Goal: Use online tool/utility: Utilize a website feature to perform a specific function

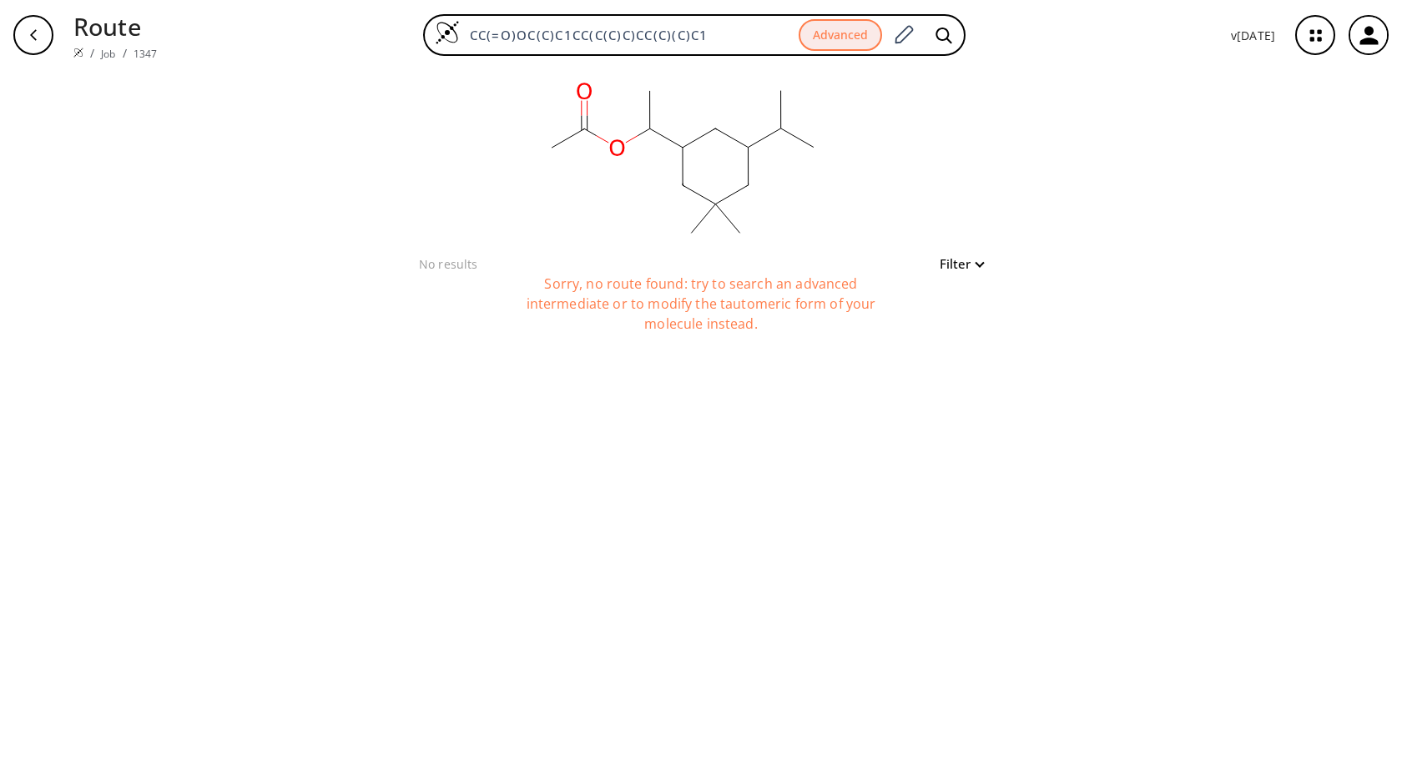
click at [678, 147] on icon at bounding box center [665, 138] width 33 height 19
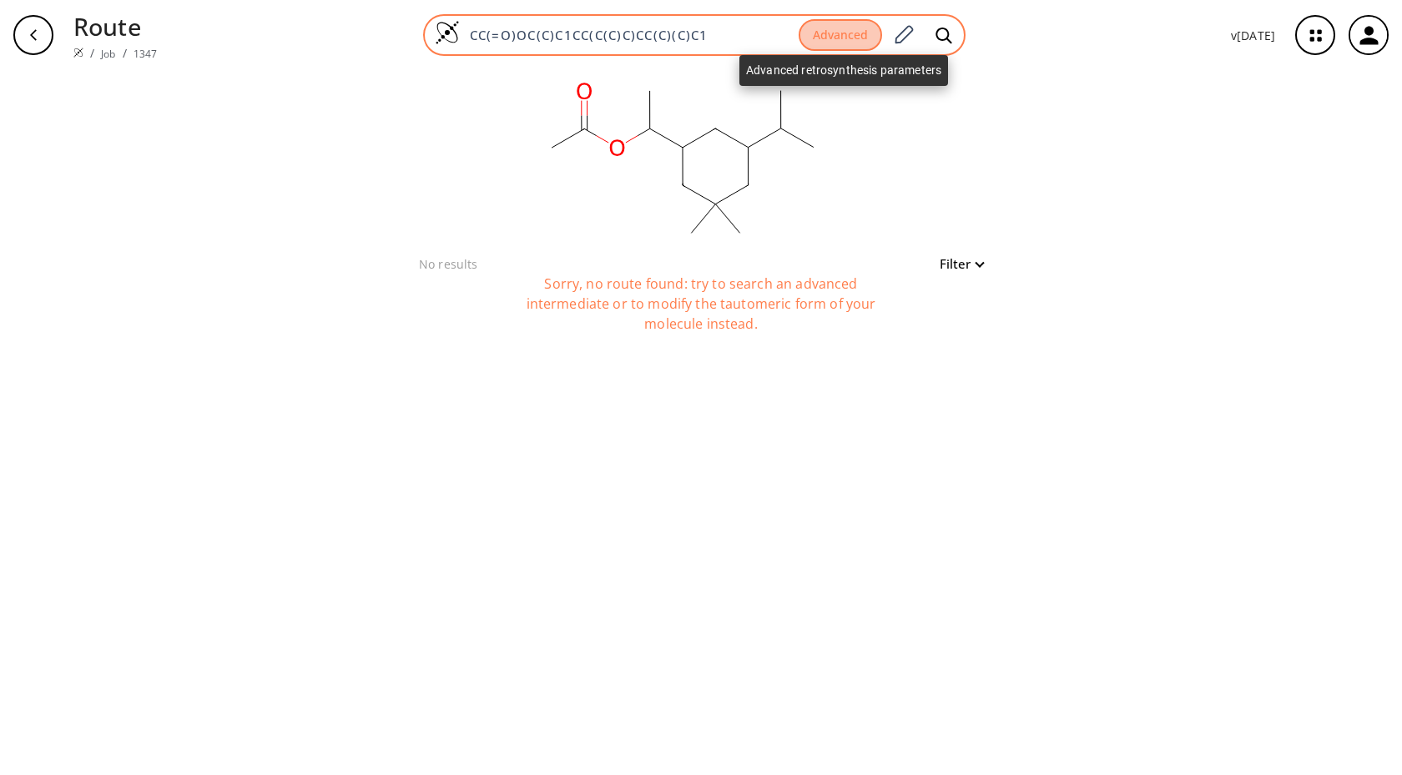
click at [859, 38] on button "Advanced" at bounding box center [840, 35] width 83 height 33
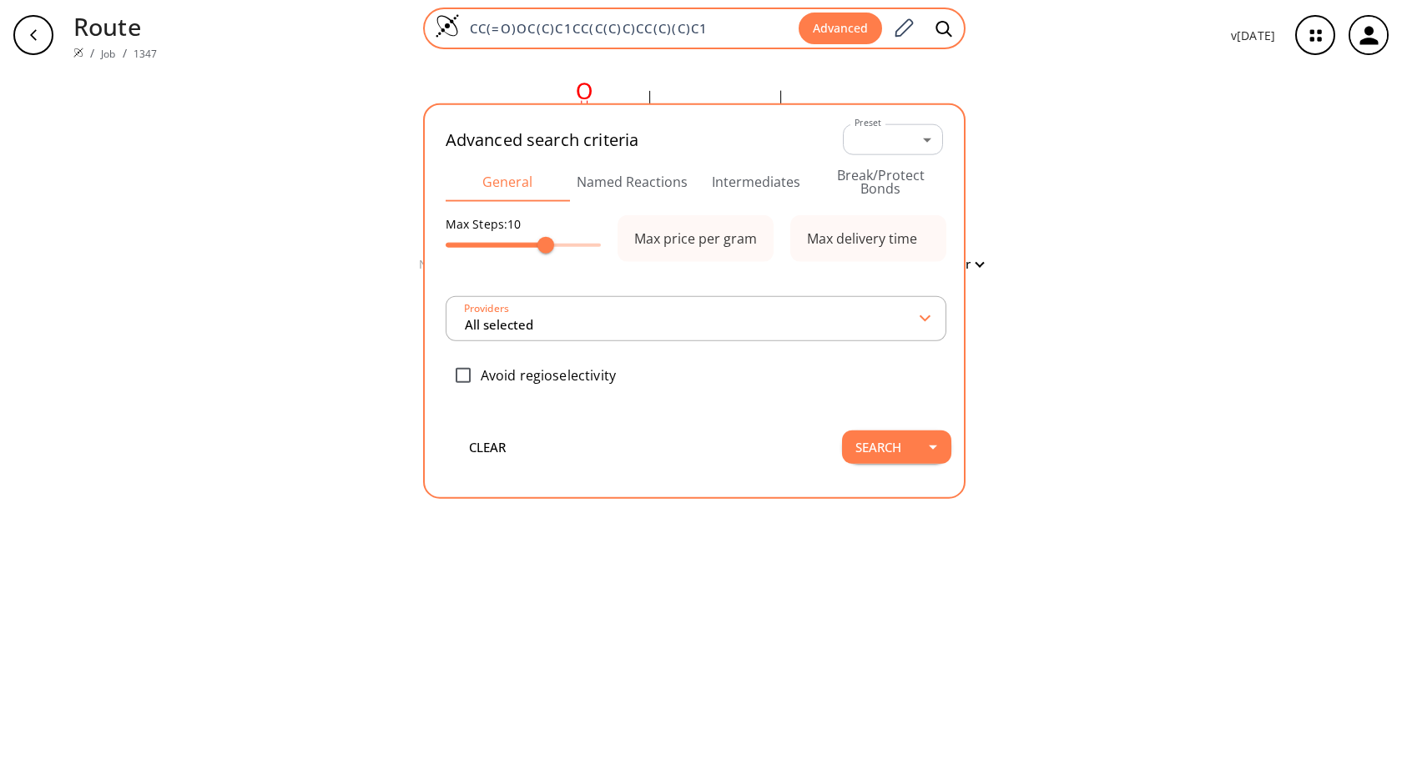
type input "All selected"
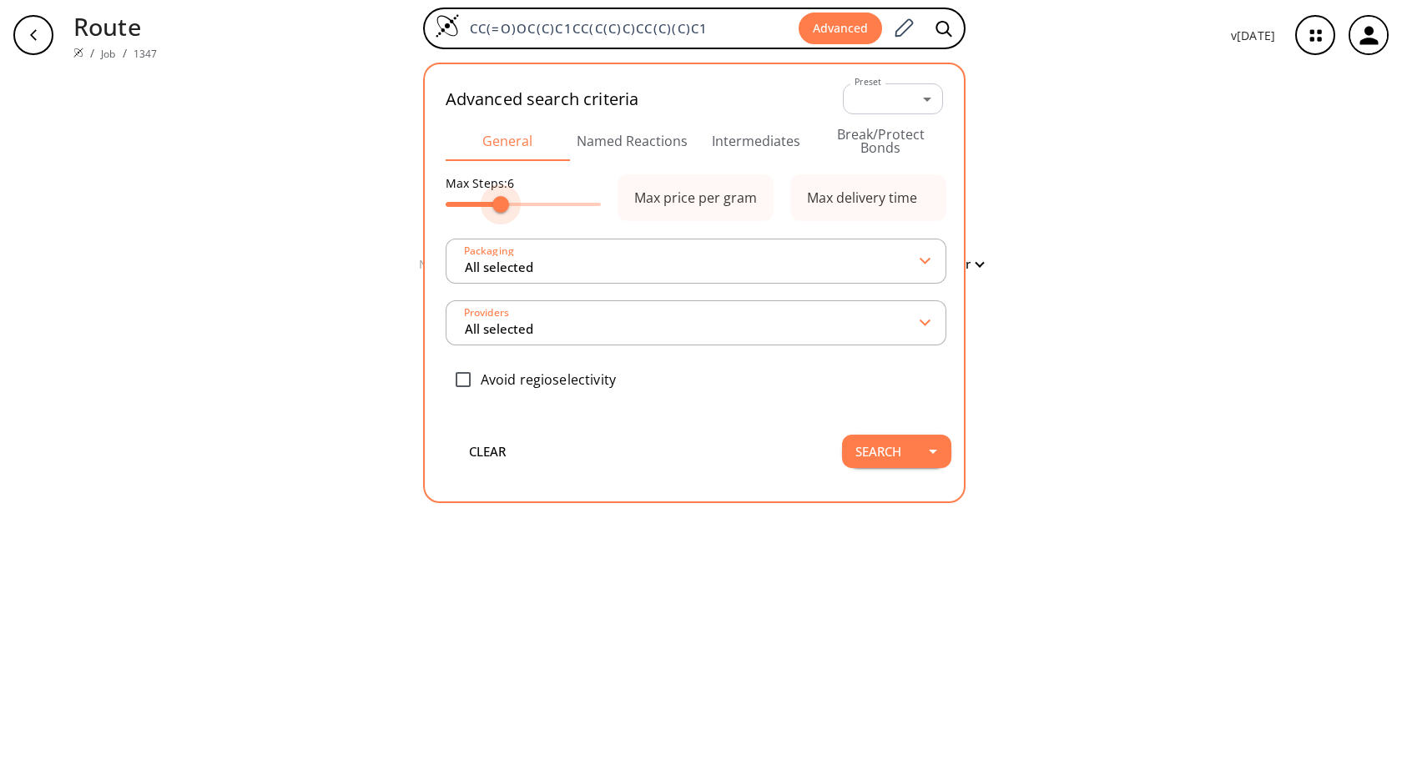
type input "5"
drag, startPoint x: 550, startPoint y: 206, endPoint x: 496, endPoint y: 205, distance: 54.3
click at [496, 205] on span at bounding box center [490, 204] width 17 height 17
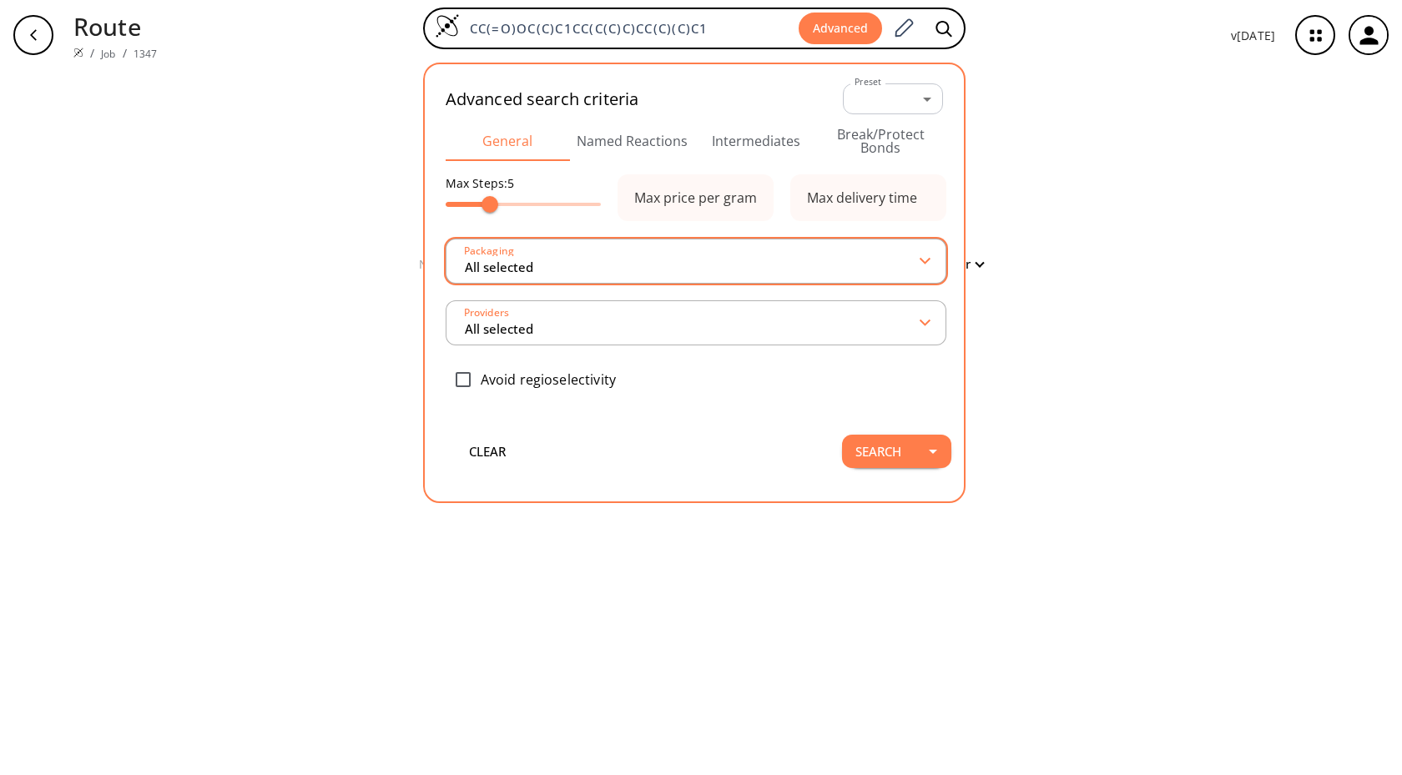
click at [526, 259] on input "All selected" at bounding box center [692, 261] width 458 height 30
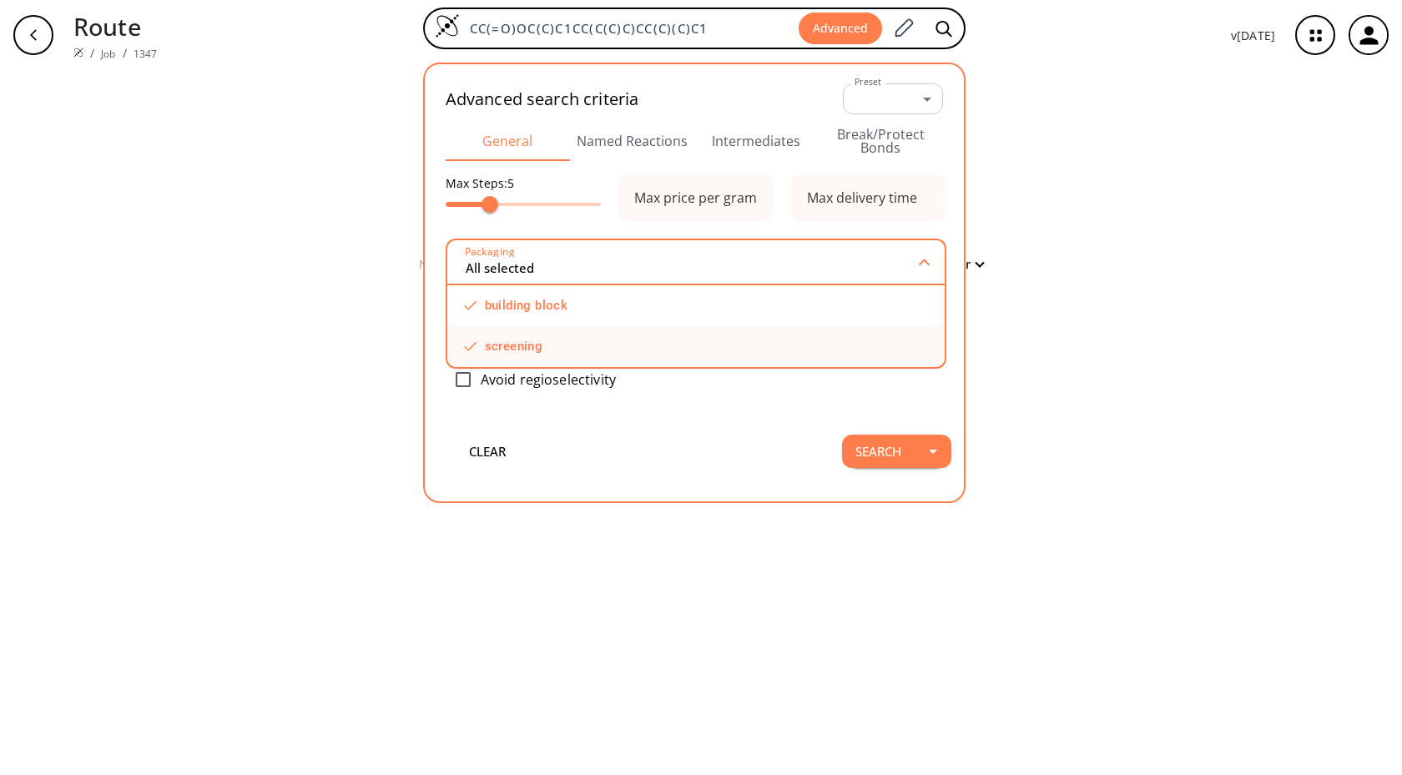
click at [512, 348] on input "checkbox" at bounding box center [666, 346] width 398 height 11
checkbox input "true"
type input "1 selected"
checkbox input "false"
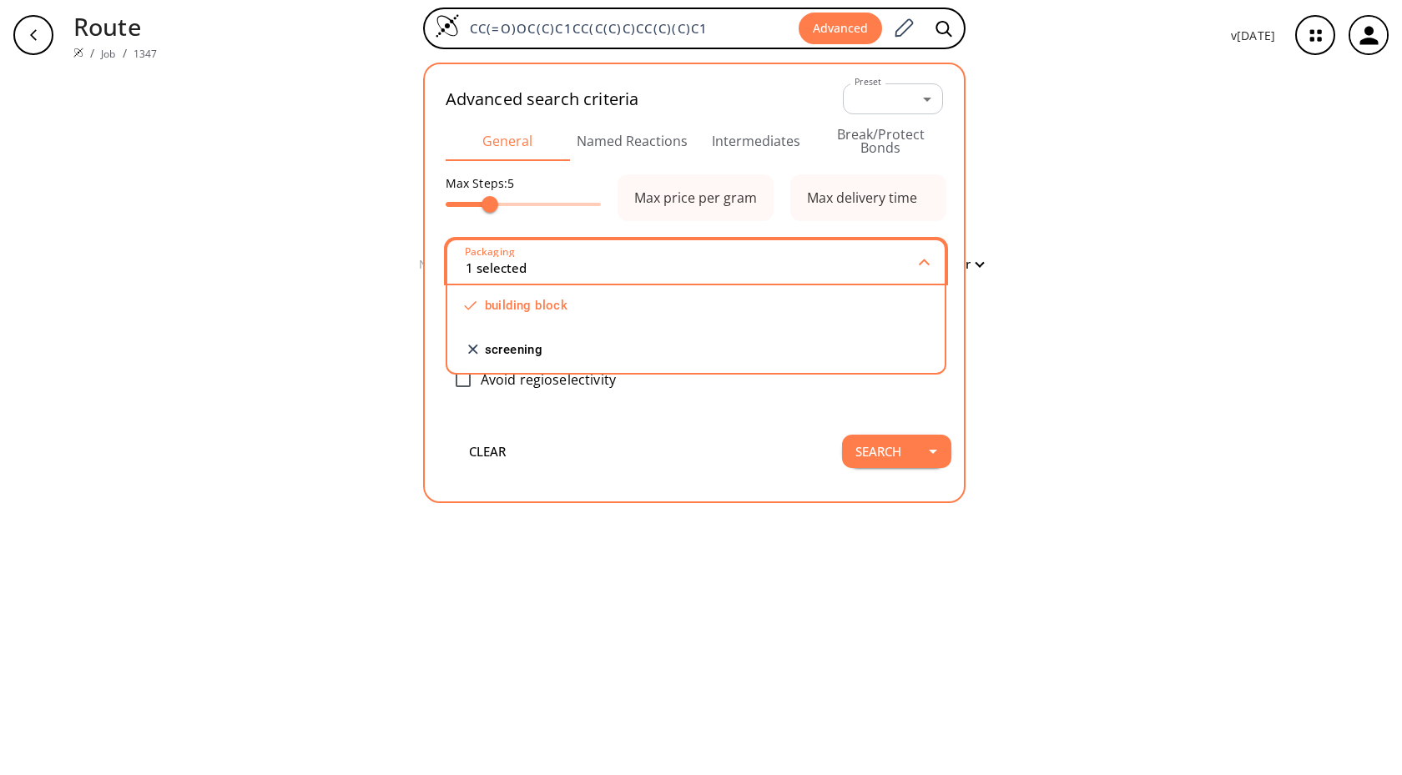
click at [628, 241] on div "Packaging 1 selected" at bounding box center [696, 261] width 501 height 45
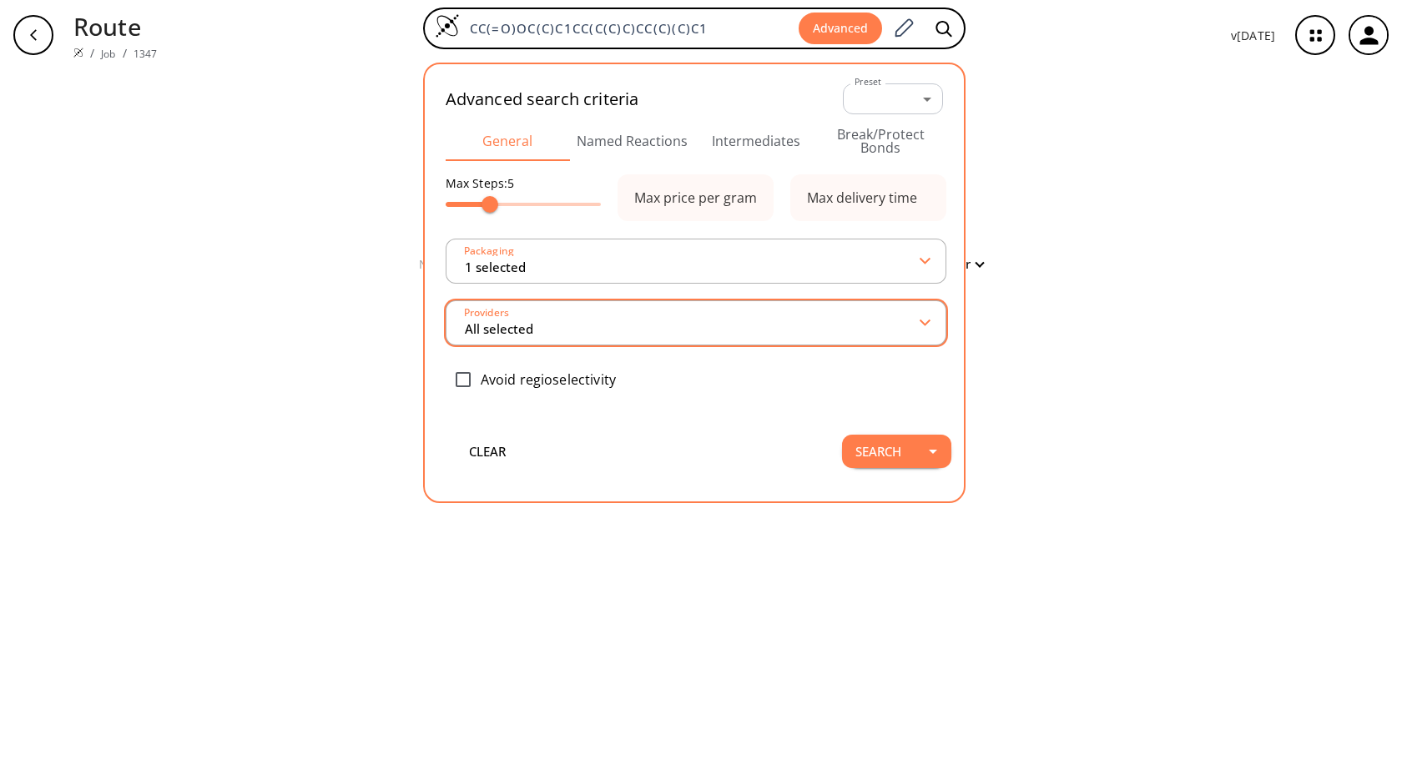
click at [622, 311] on input "All selected" at bounding box center [692, 323] width 458 height 30
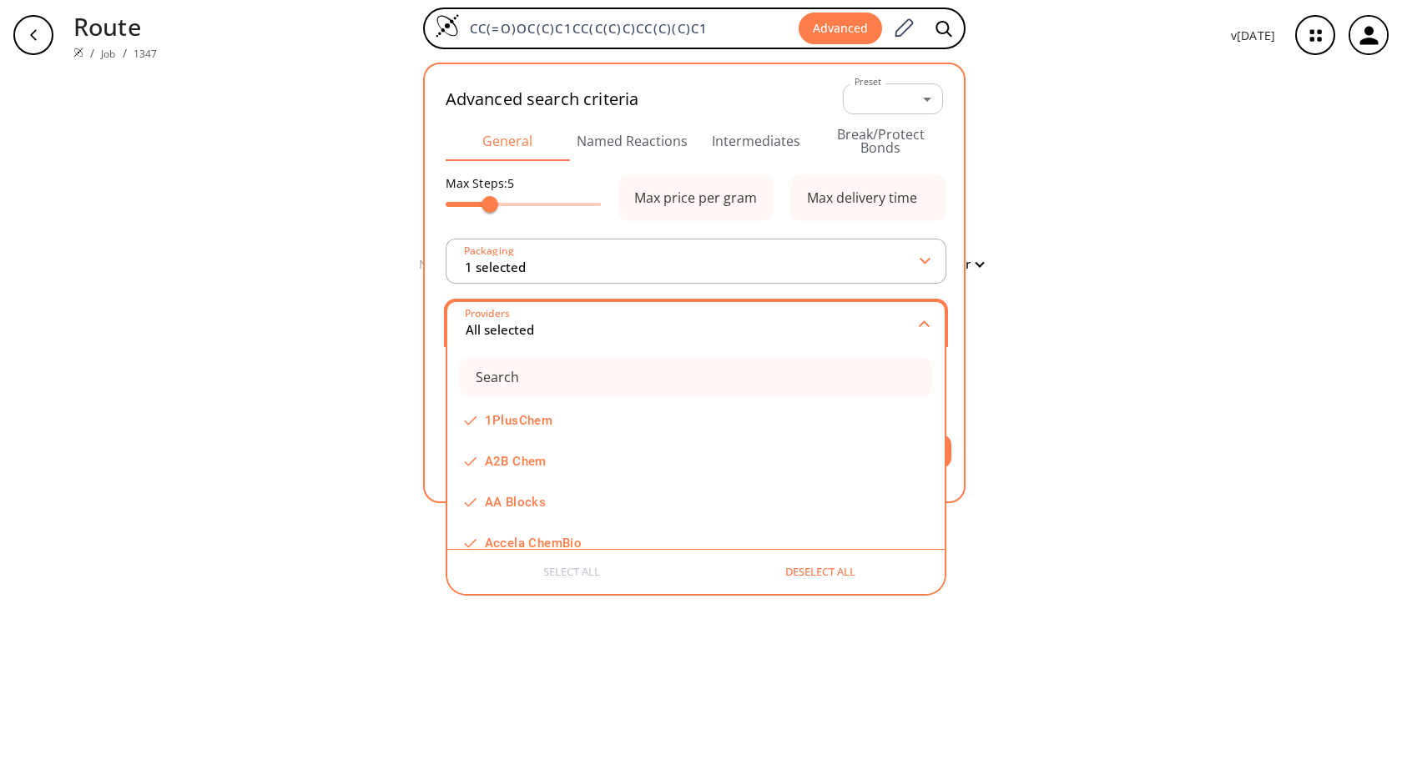
click at [622, 311] on input "All selected" at bounding box center [692, 324] width 457 height 30
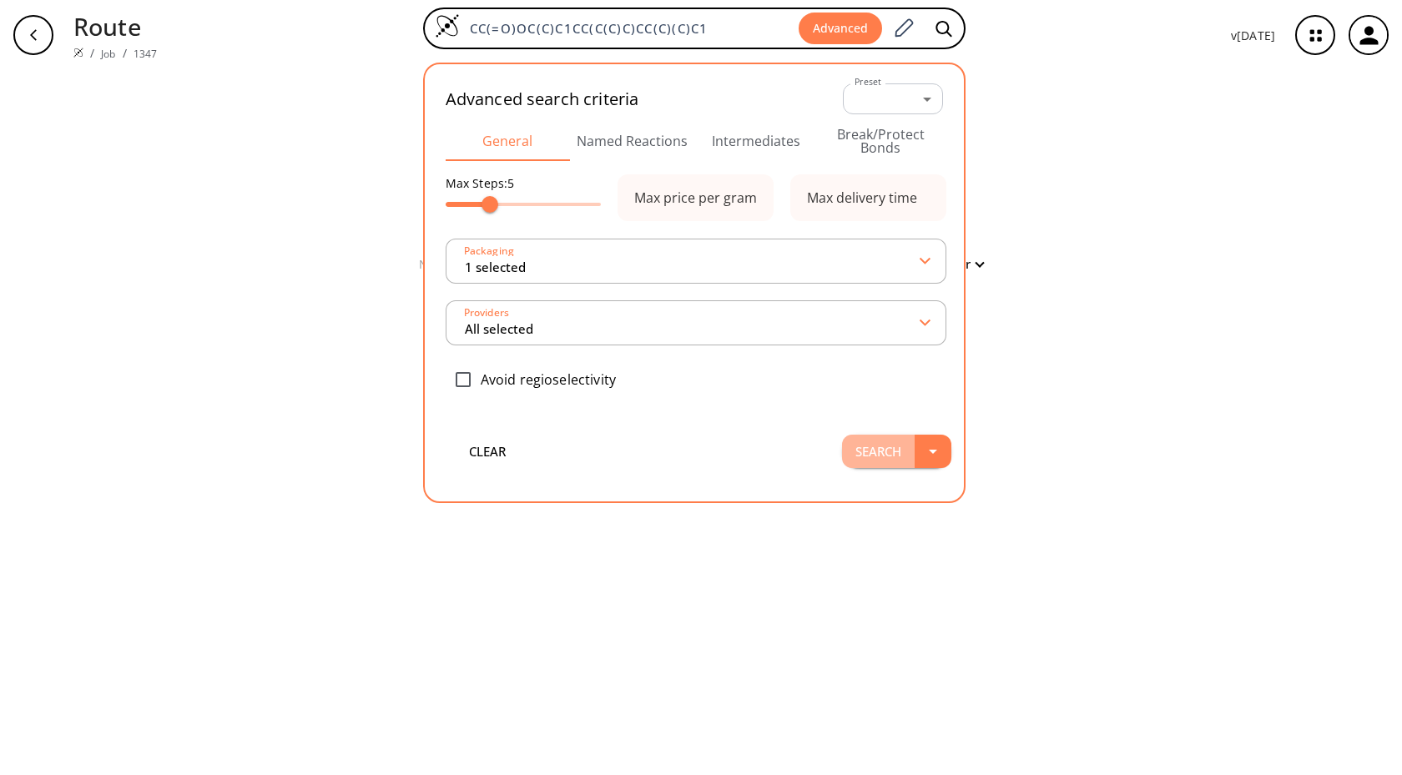
click at [876, 450] on button "Search" at bounding box center [878, 451] width 73 height 33
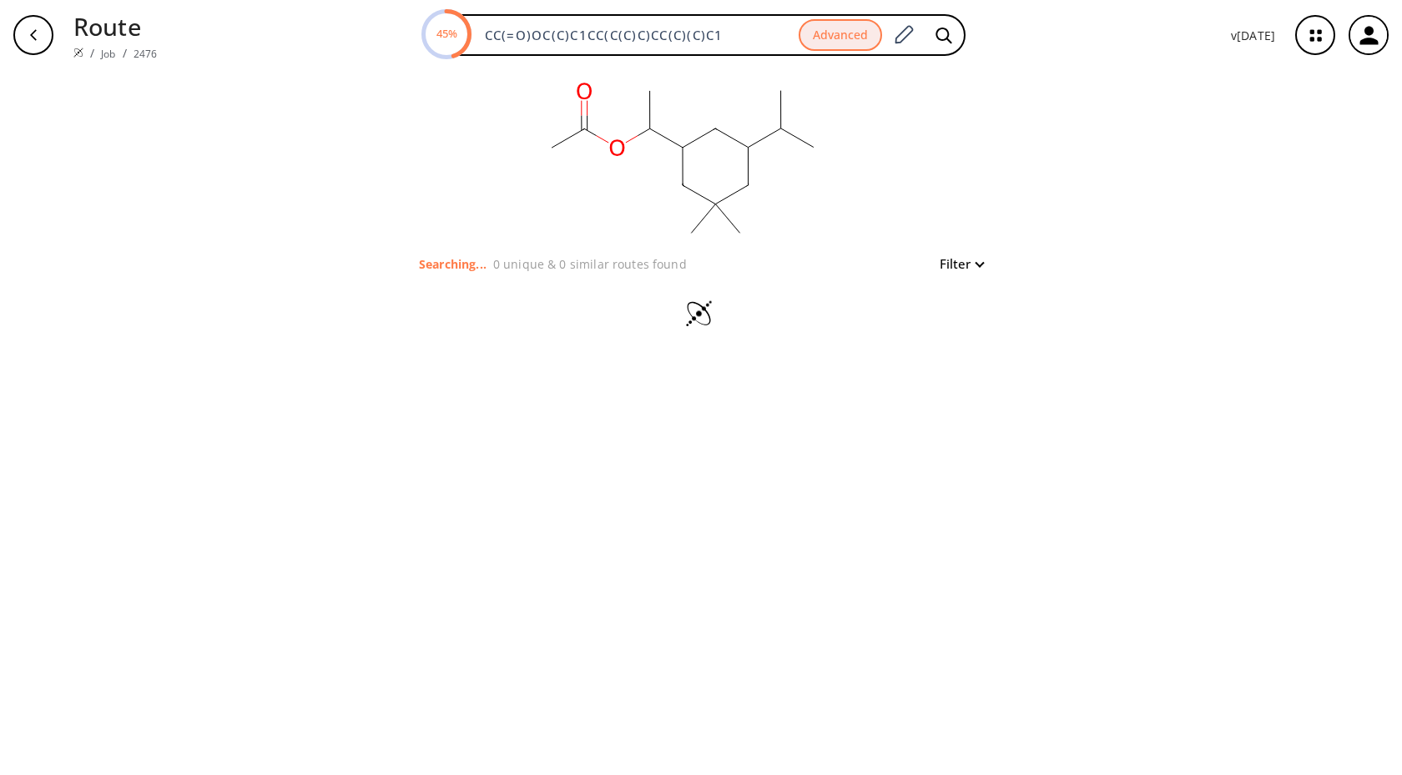
click at [681, 315] on icon at bounding box center [701, 316] width 58 height 32
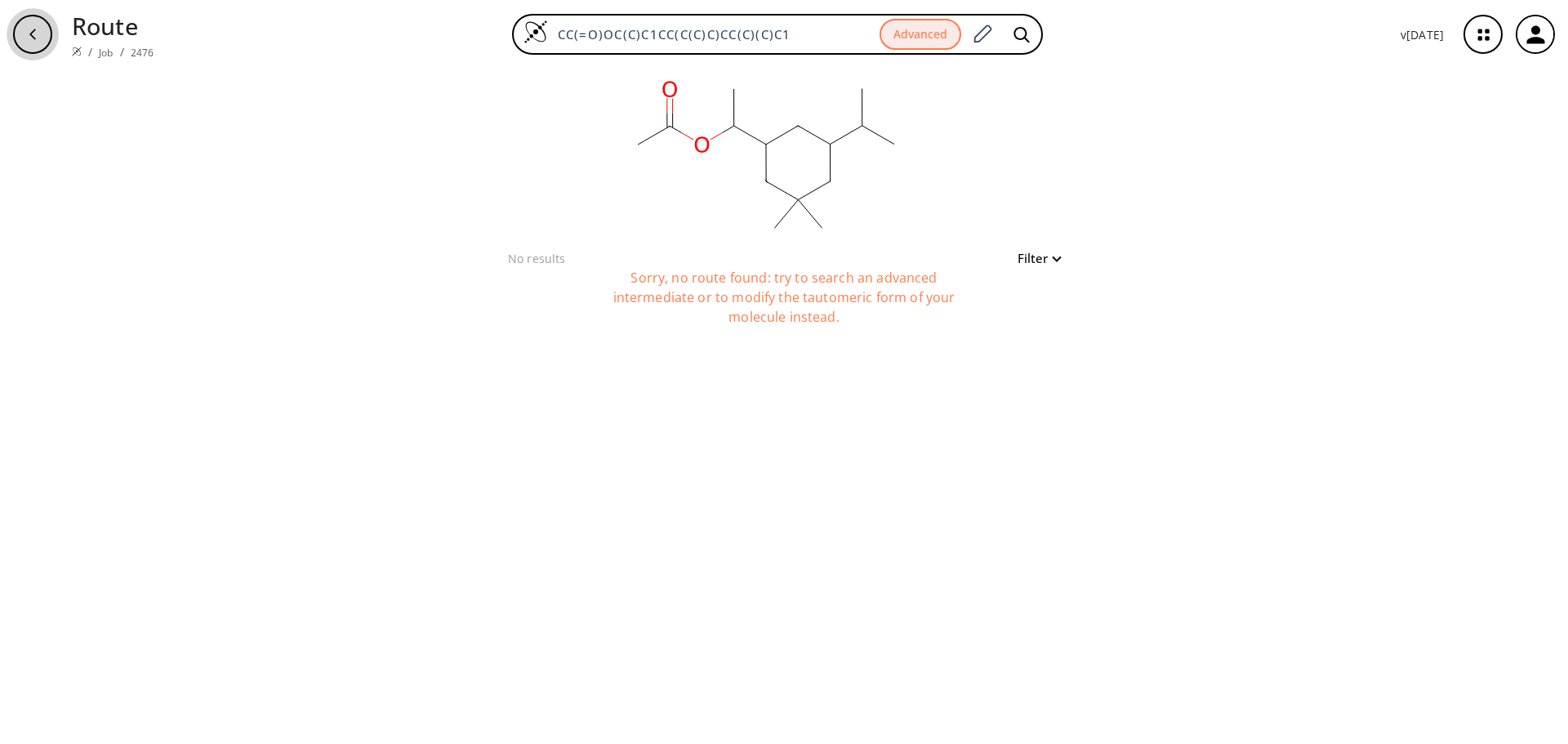
click at [27, 38] on icon "button" at bounding box center [32, 33] width 13 height 13
click at [31, 38] on icon "button" at bounding box center [32, 33] width 13 height 13
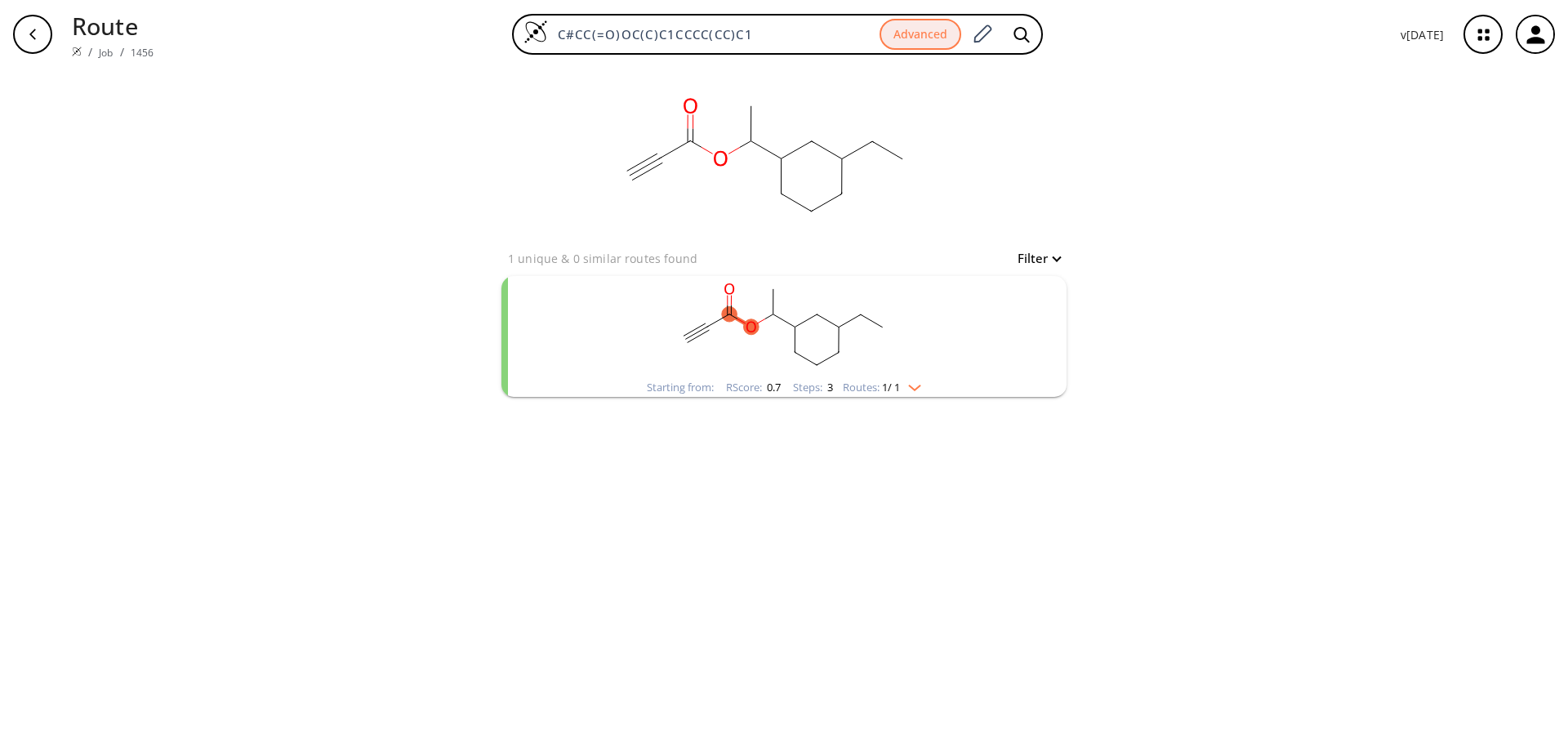
click at [738, 318] on icon "clusters" at bounding box center [733, 316] width 8 height 5
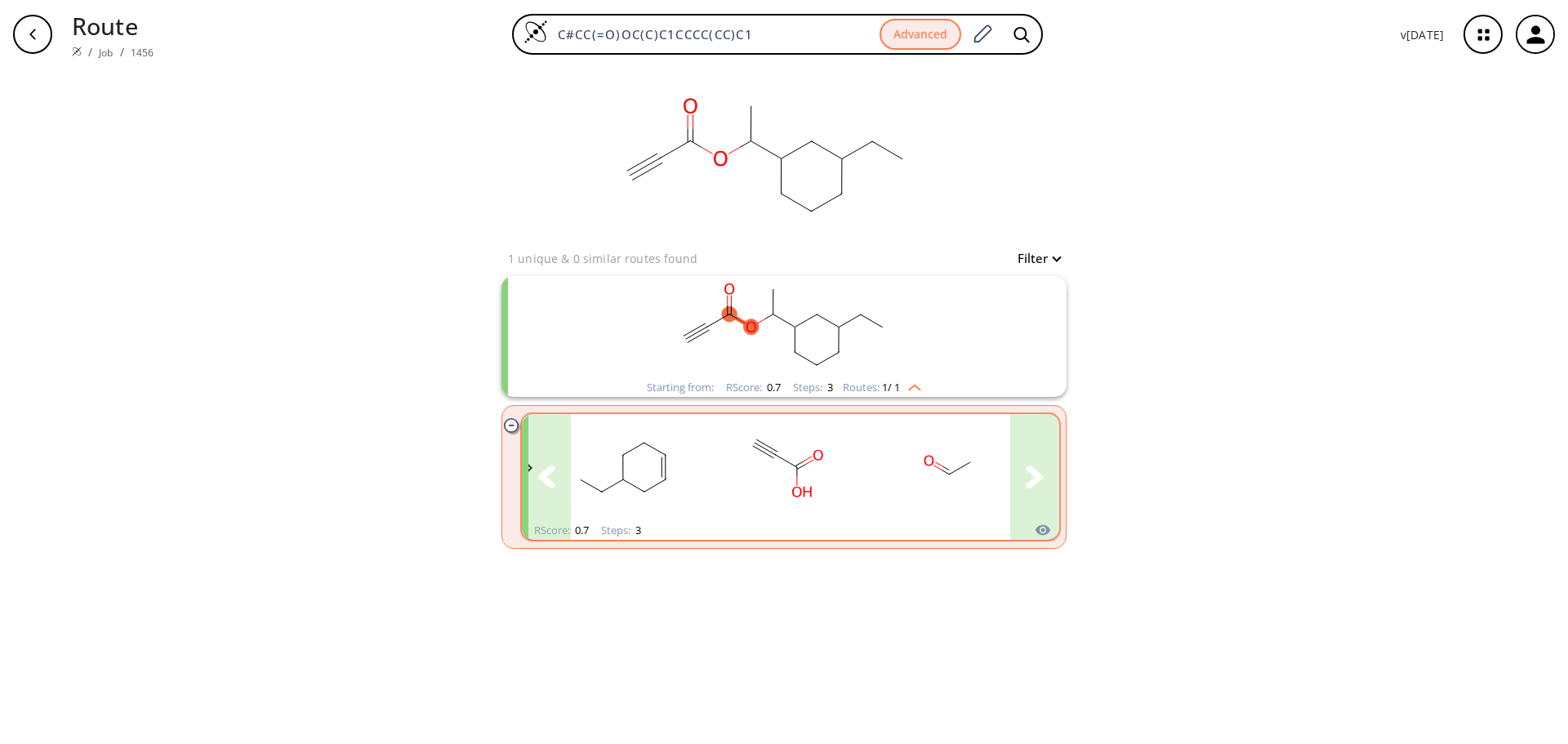
click at [540, 478] on icon "clusters" at bounding box center [547, 477] width 18 height 23
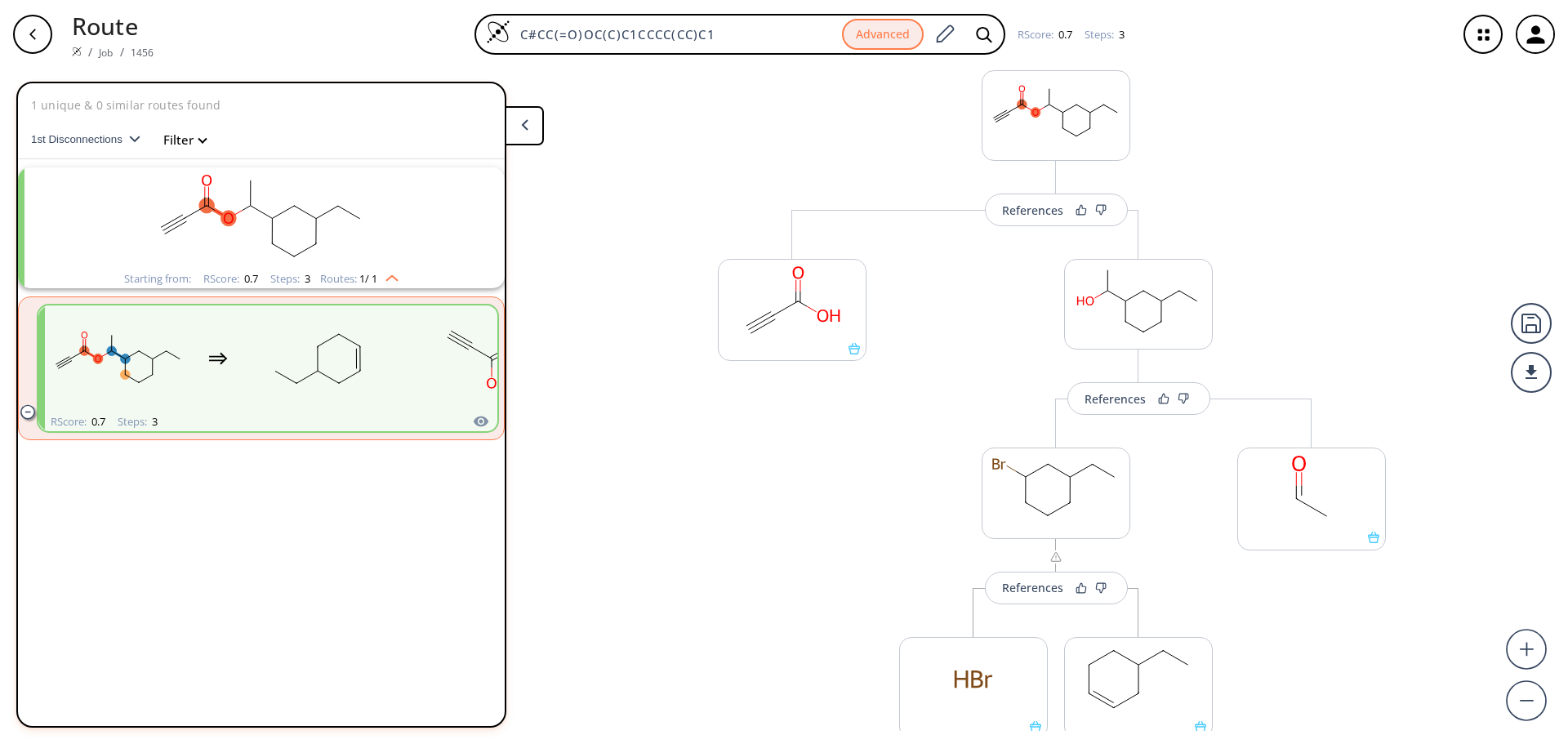
scroll to position [81, 0]
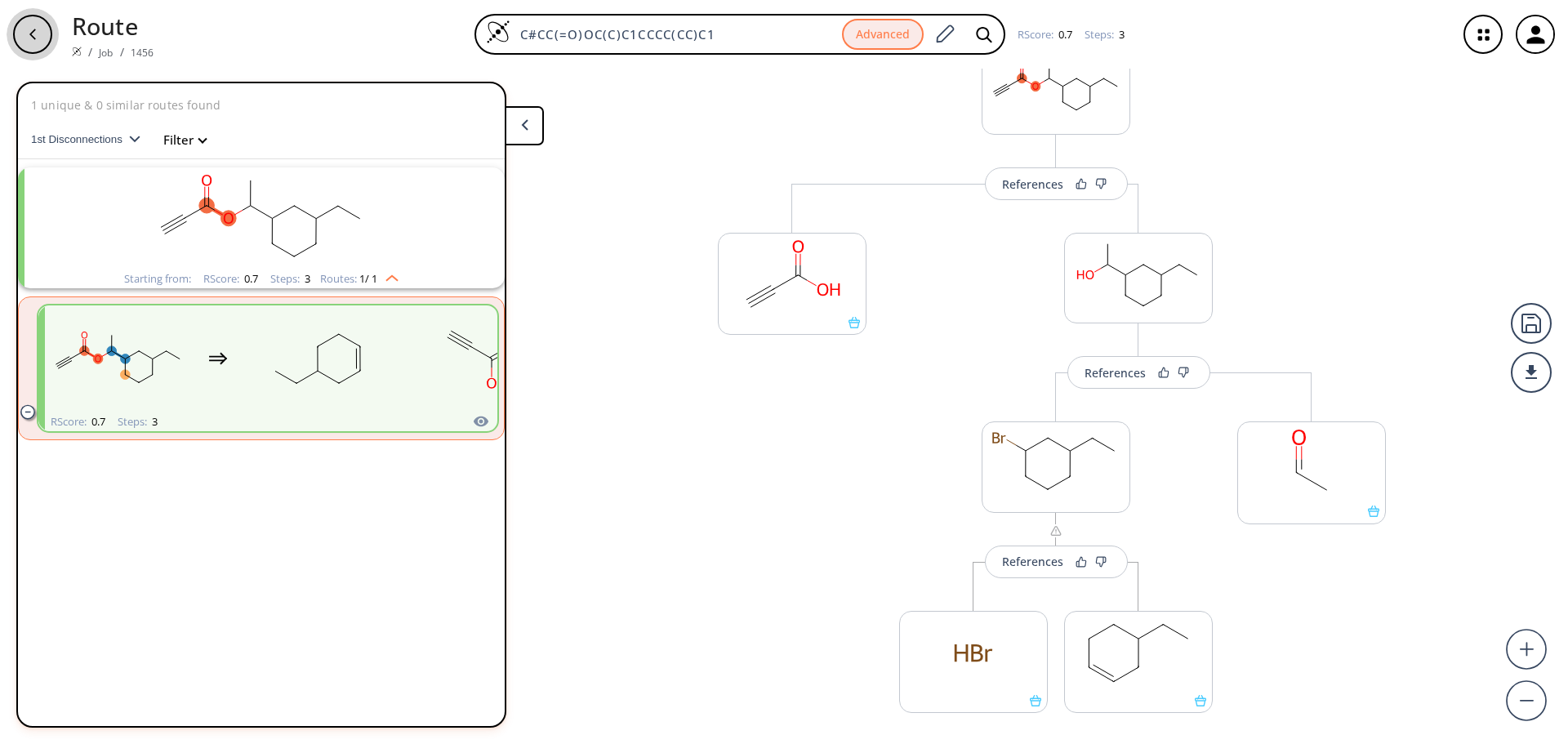
click at [40, 35] on div "button" at bounding box center [32, 34] width 39 height 39
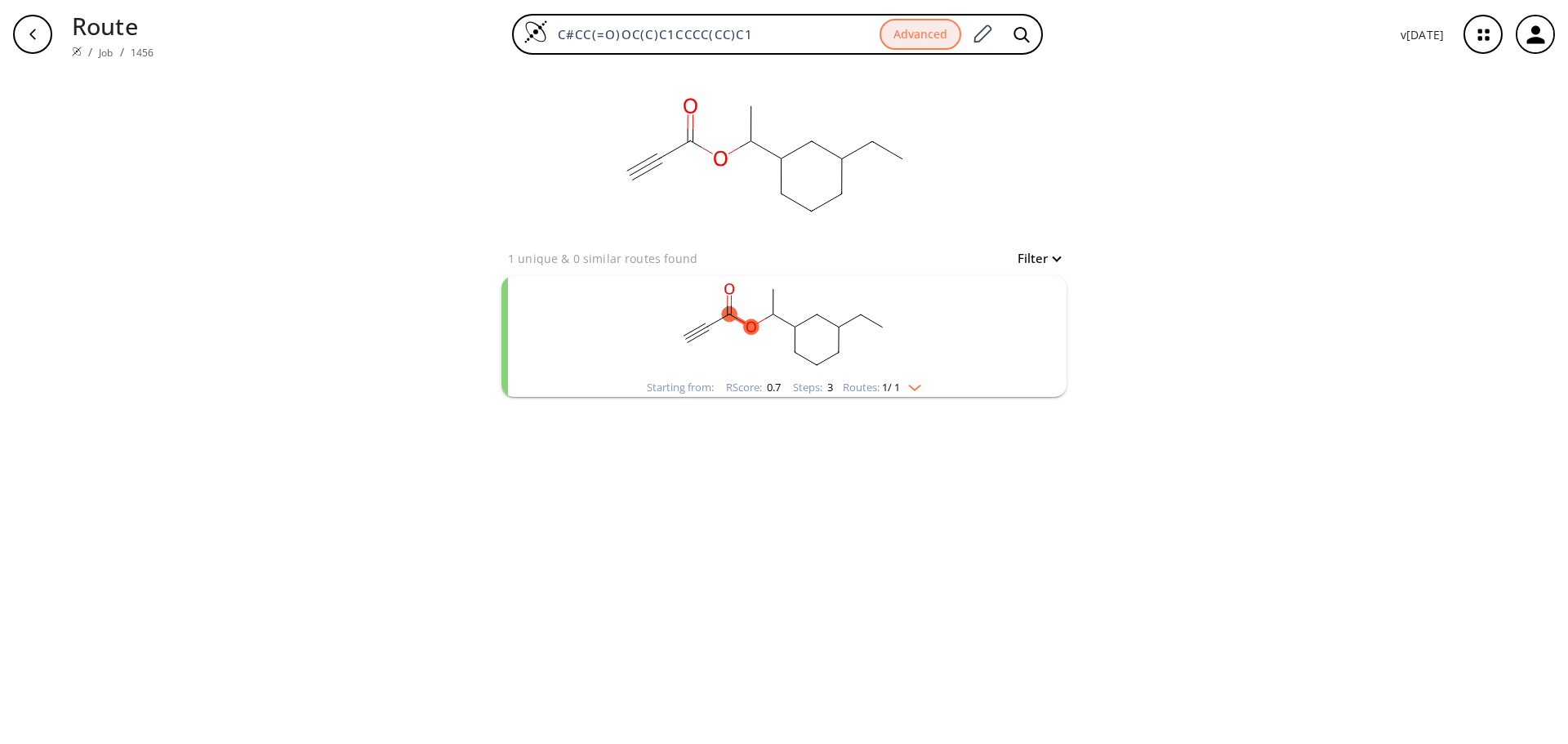
click at [1489, 37] on icon "button" at bounding box center [1484, 34] width 11 height 11
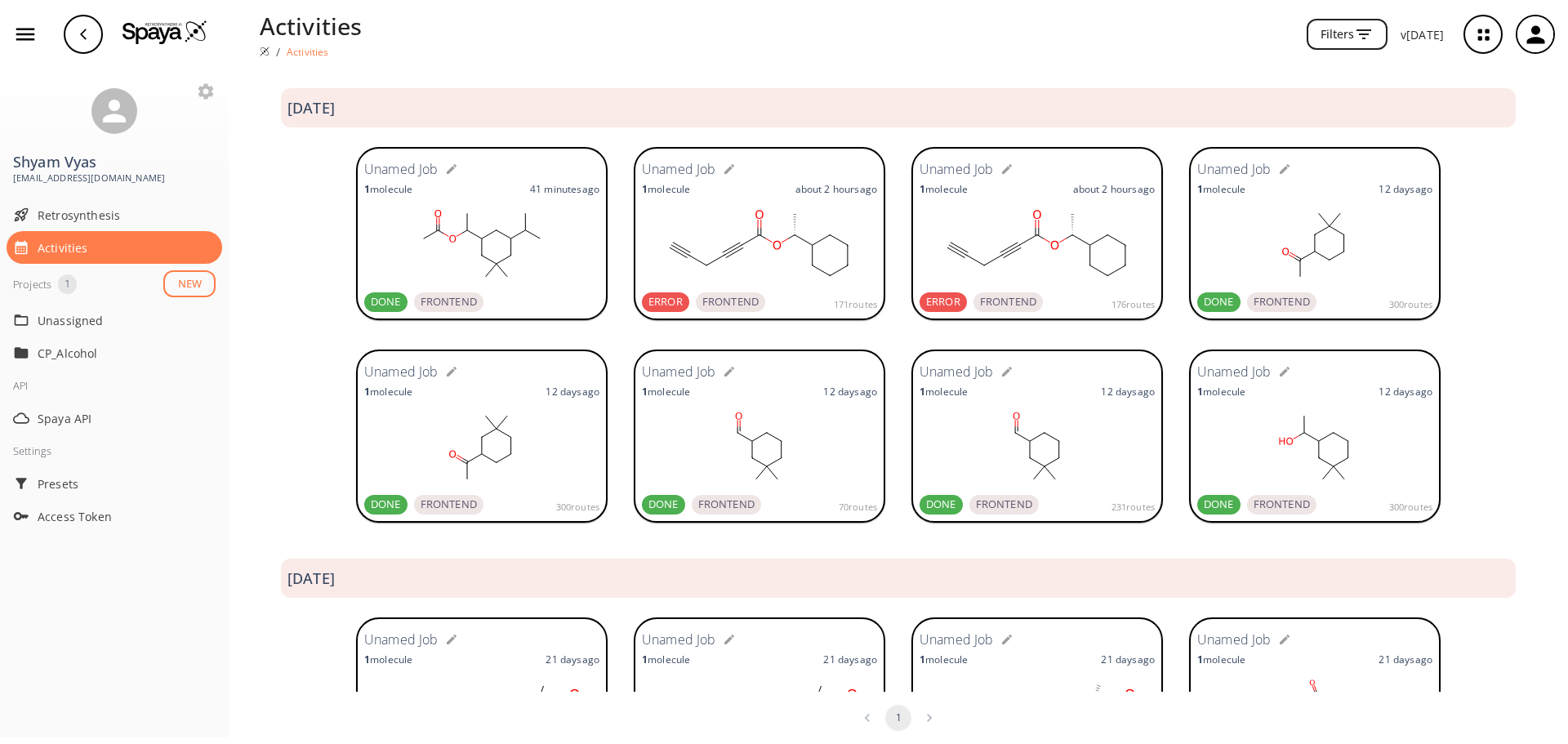
click at [516, 446] on rect at bounding box center [482, 447] width 235 height 81
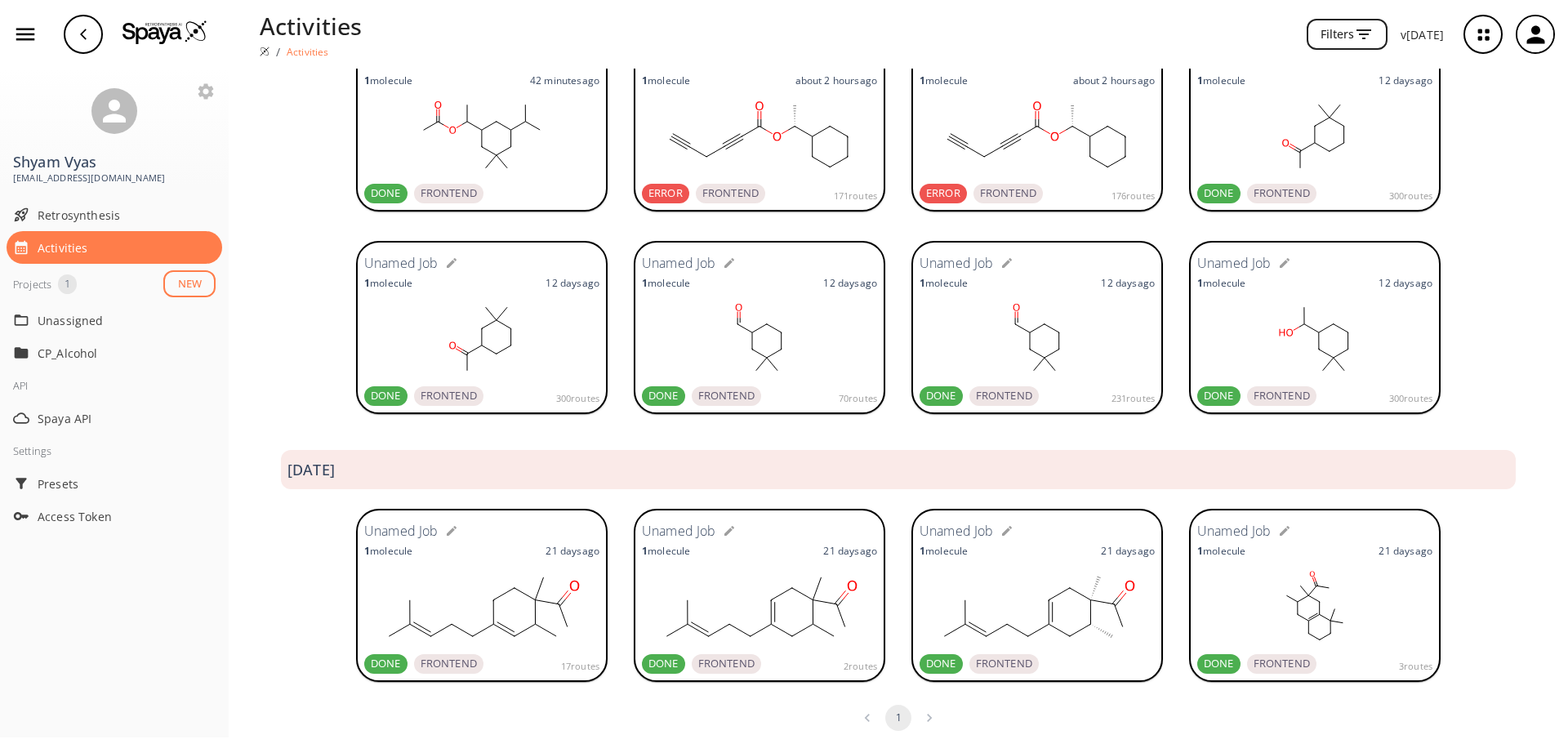
scroll to position [81, 0]
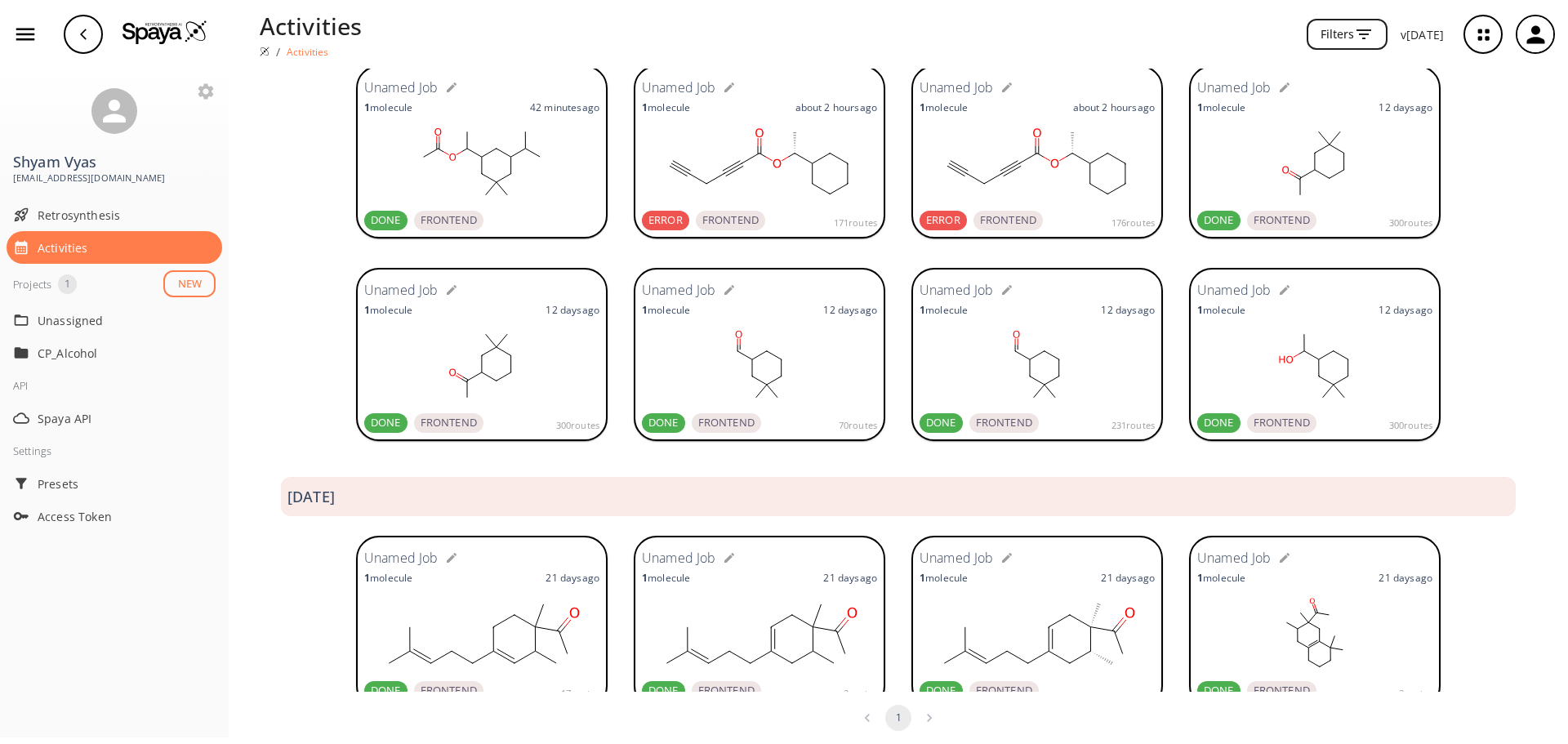
click at [1306, 368] on rect at bounding box center [1314, 365] width 235 height 81
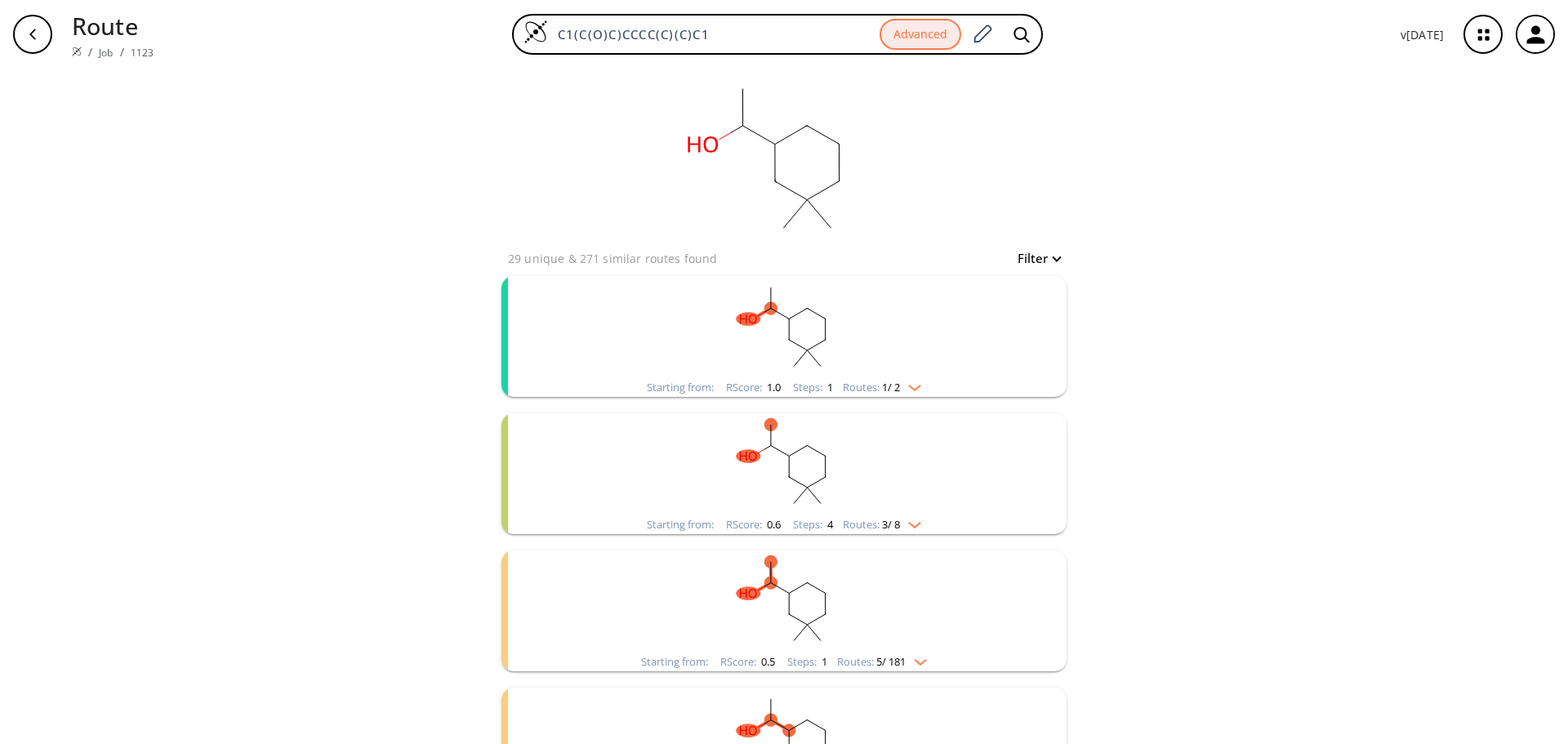
click at [761, 330] on rect "clusters" at bounding box center [784, 327] width 425 height 102
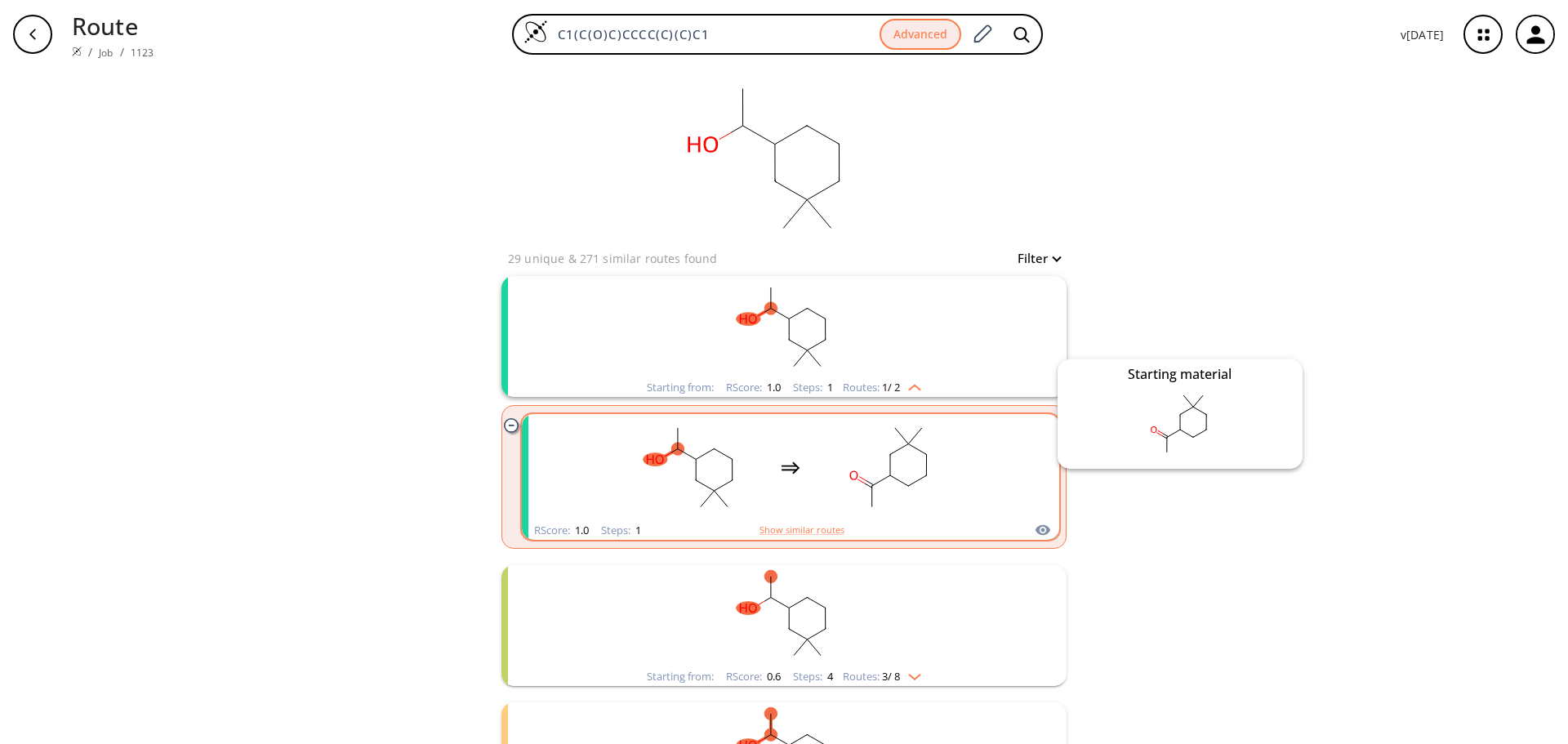
click at [1038, 531] on icon "clusters" at bounding box center [1042, 531] width 15 height 11
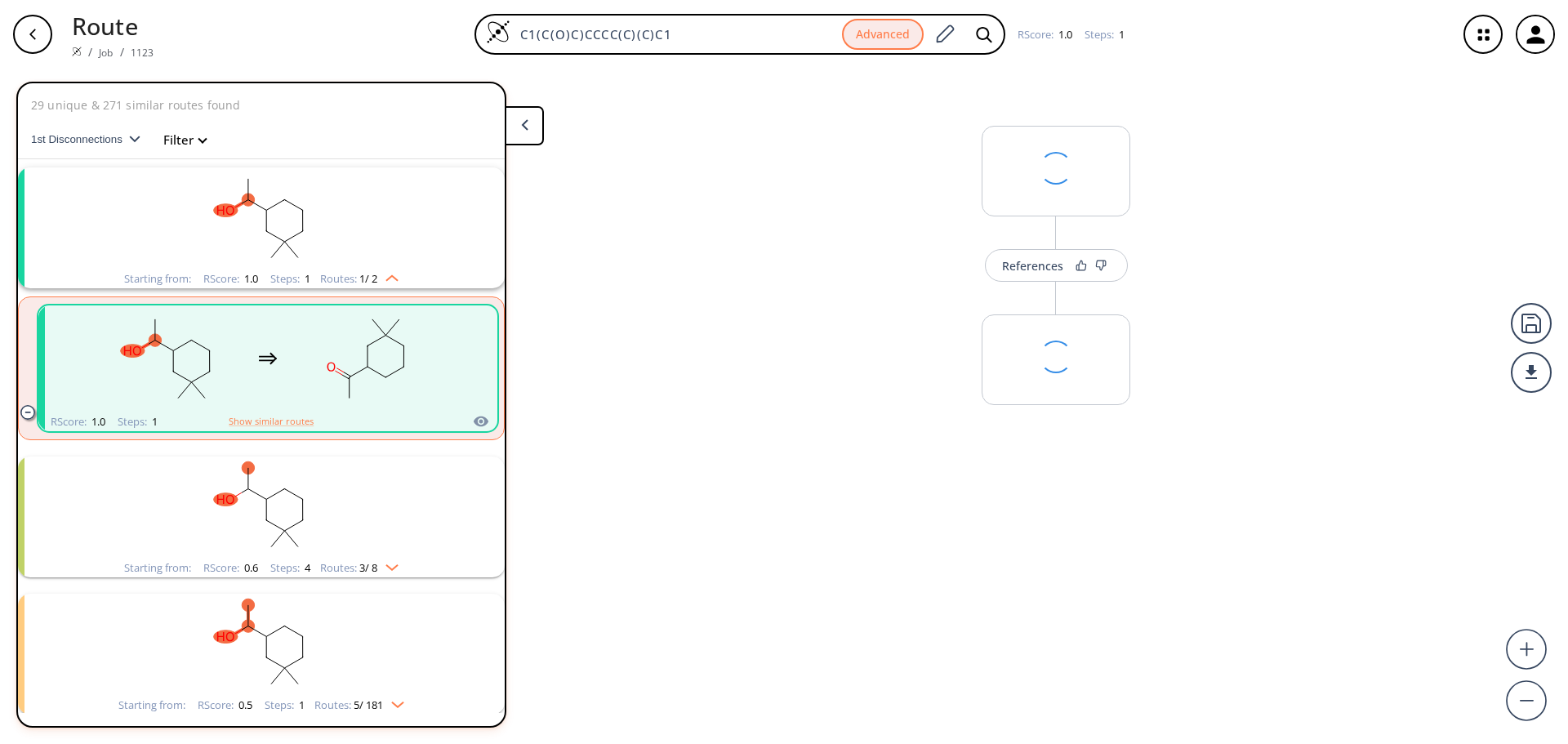
scroll to position [37, 0]
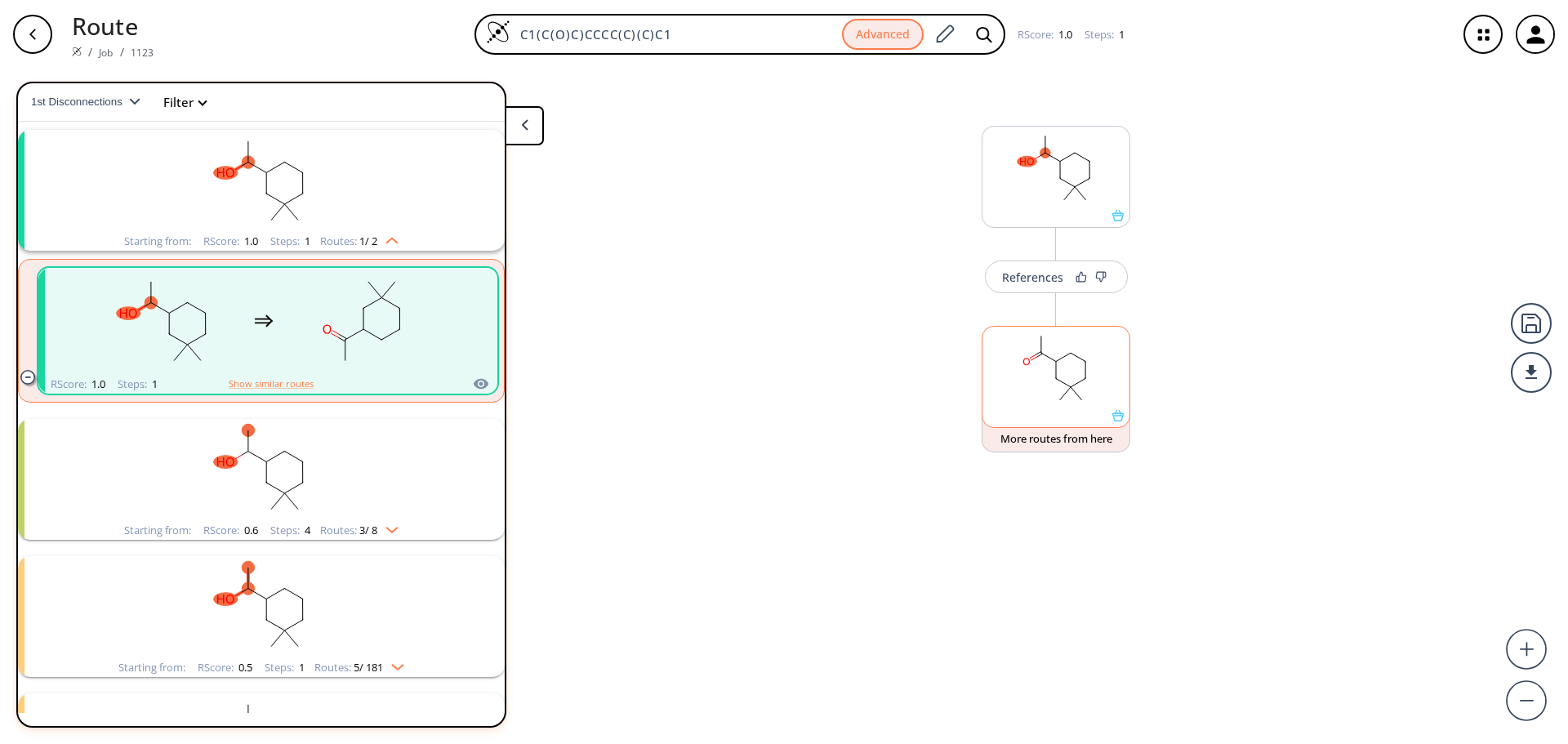
click at [1024, 395] on rect at bounding box center [1056, 368] width 147 height 83
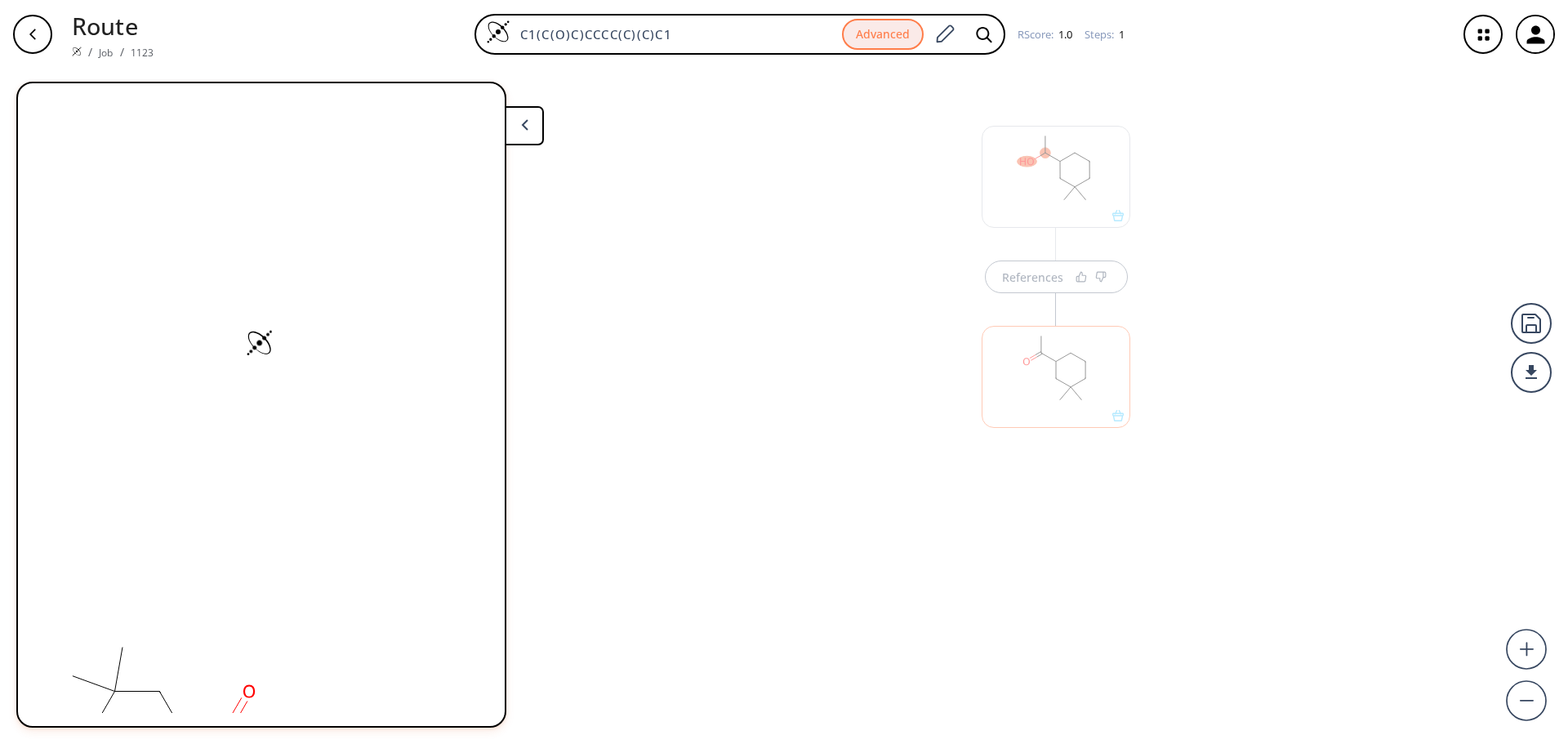
scroll to position [0, 0]
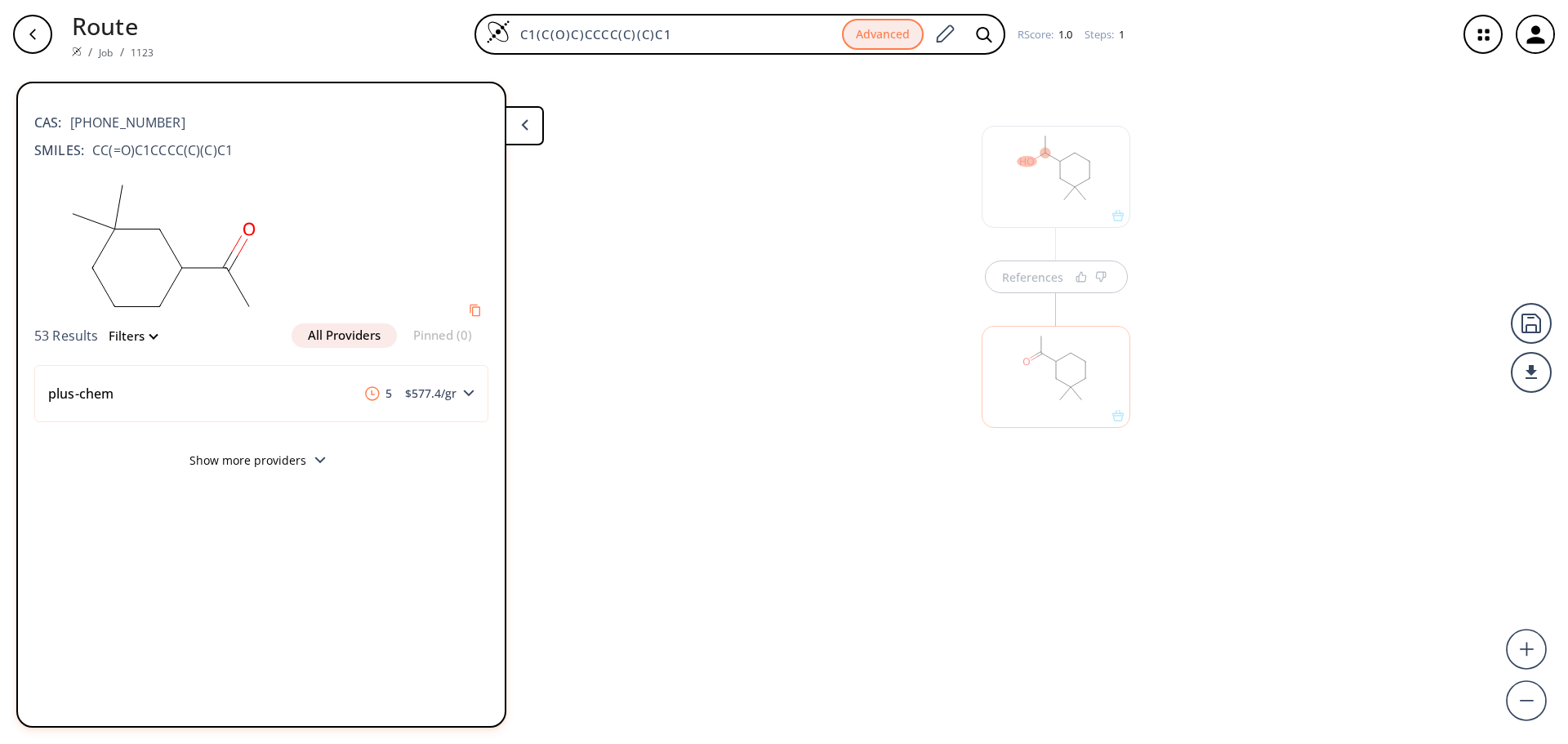
click at [897, 342] on div "References" at bounding box center [784, 399] width 1568 height 663
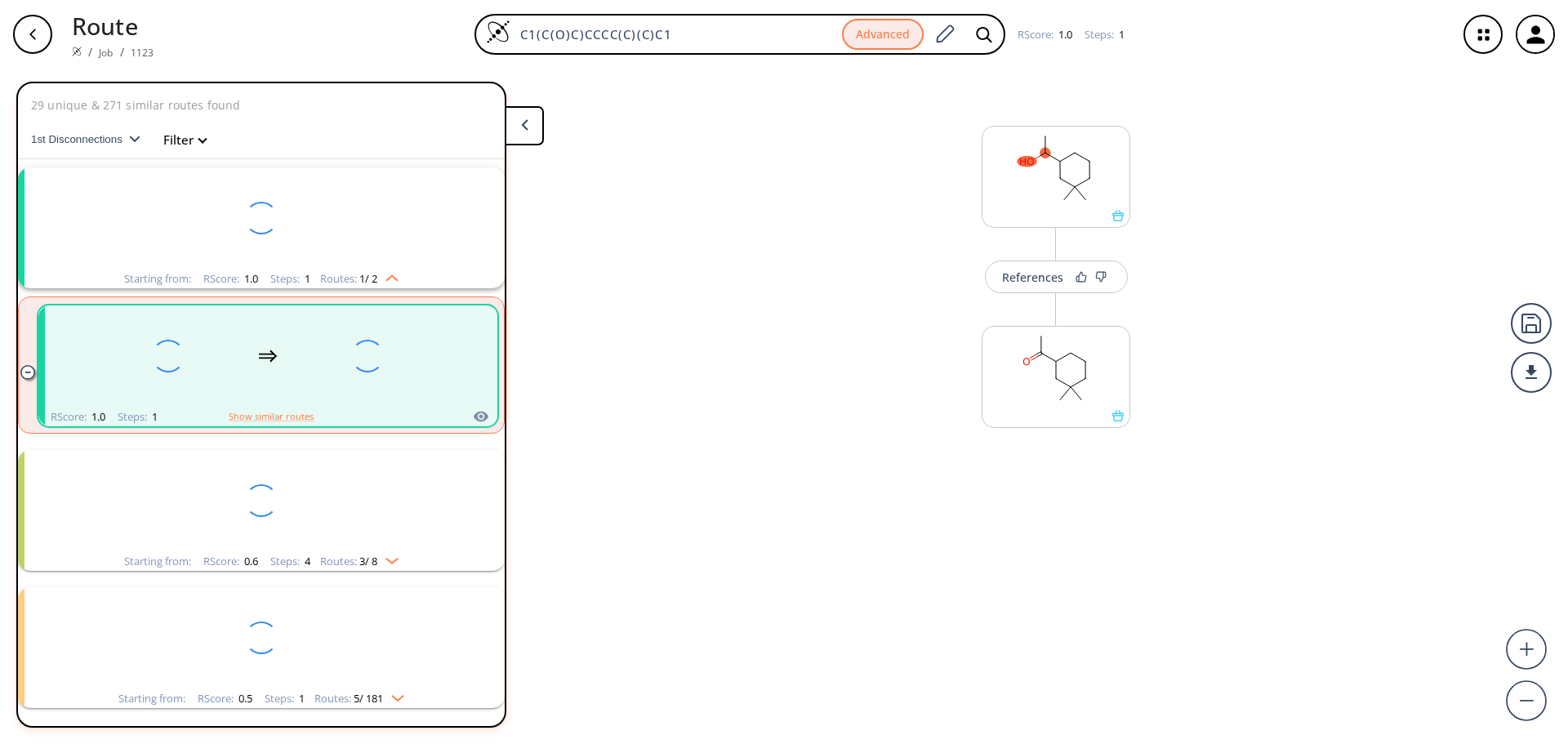
scroll to position [37, 0]
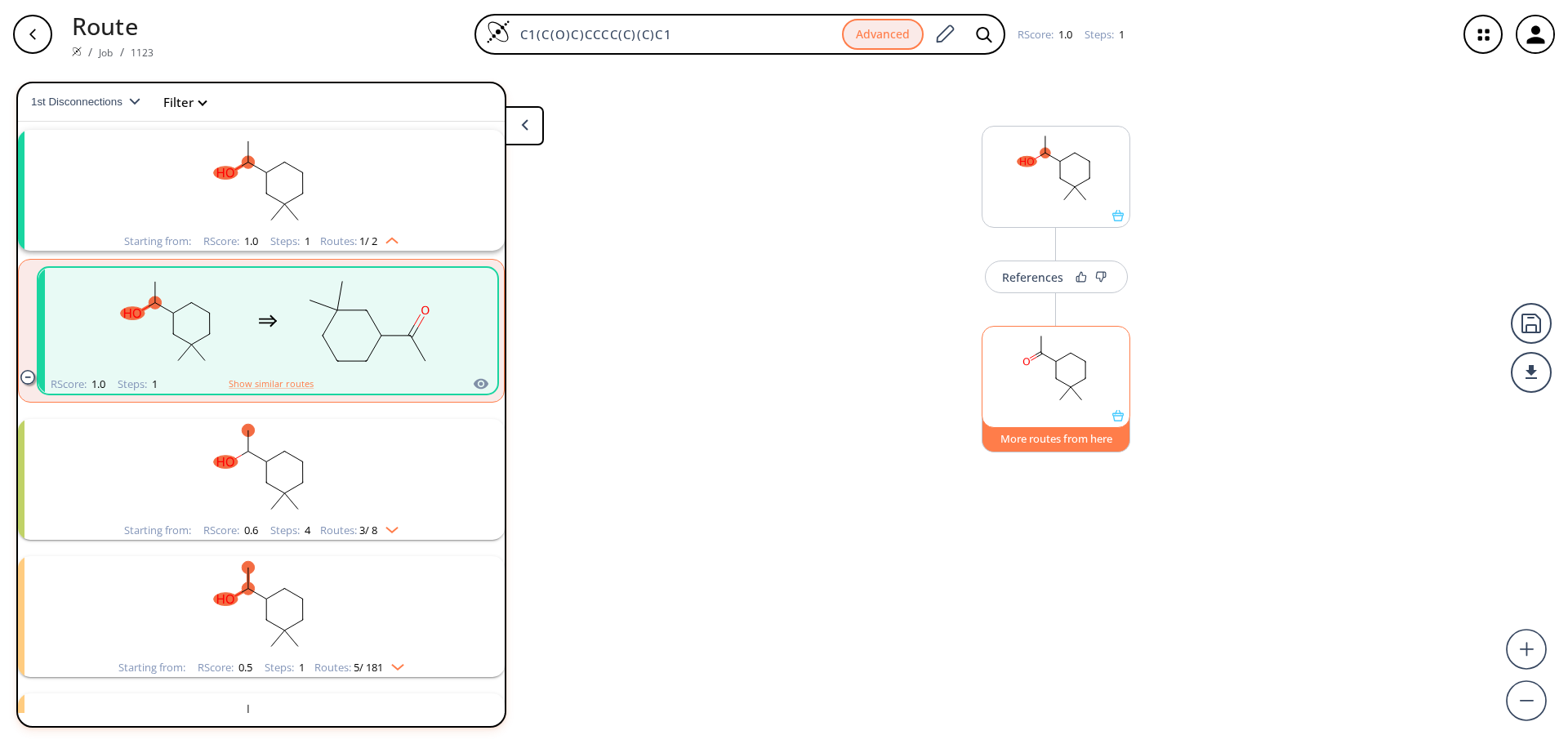
click at [1058, 439] on button "More routes from here" at bounding box center [1056, 435] width 149 height 35
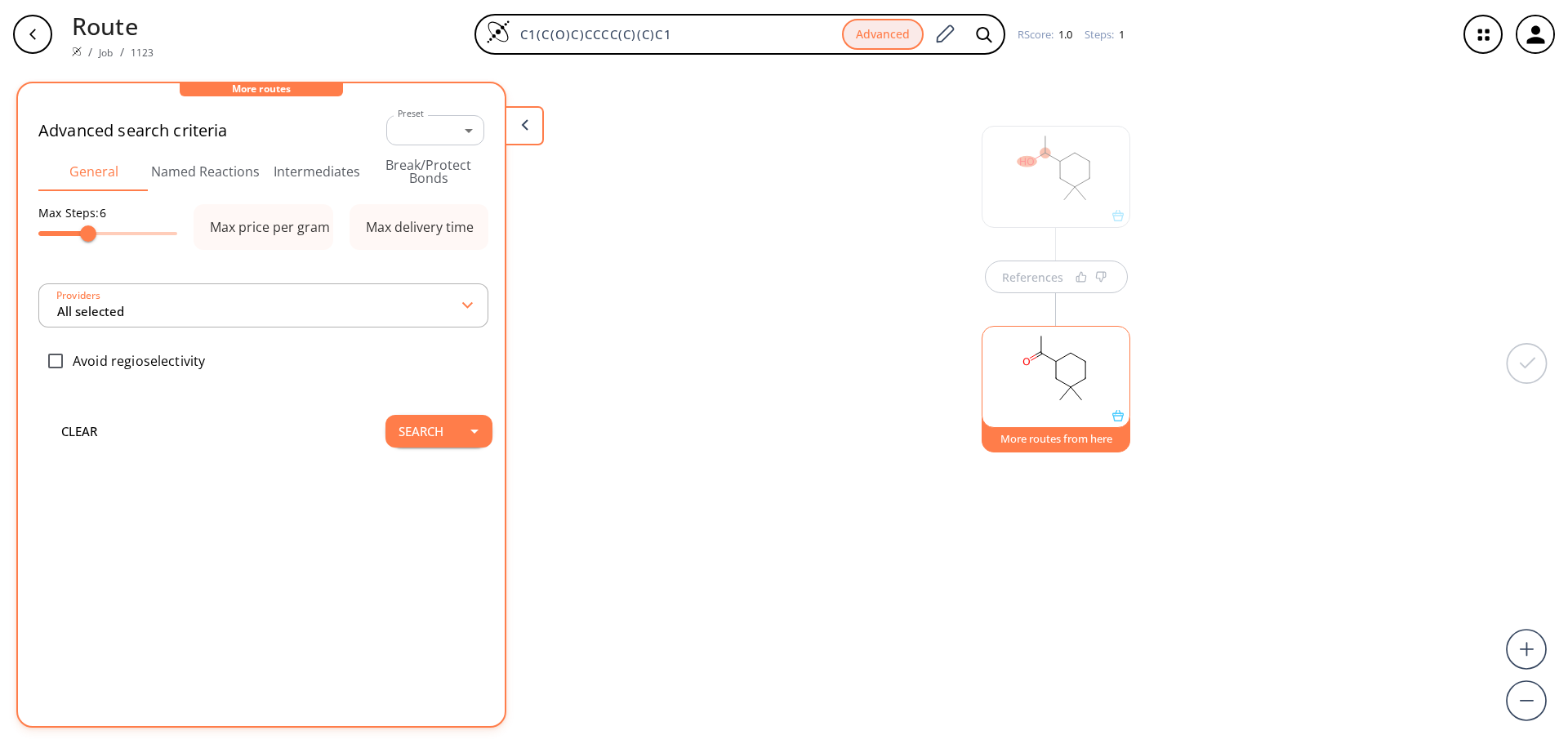
type input "All selected"
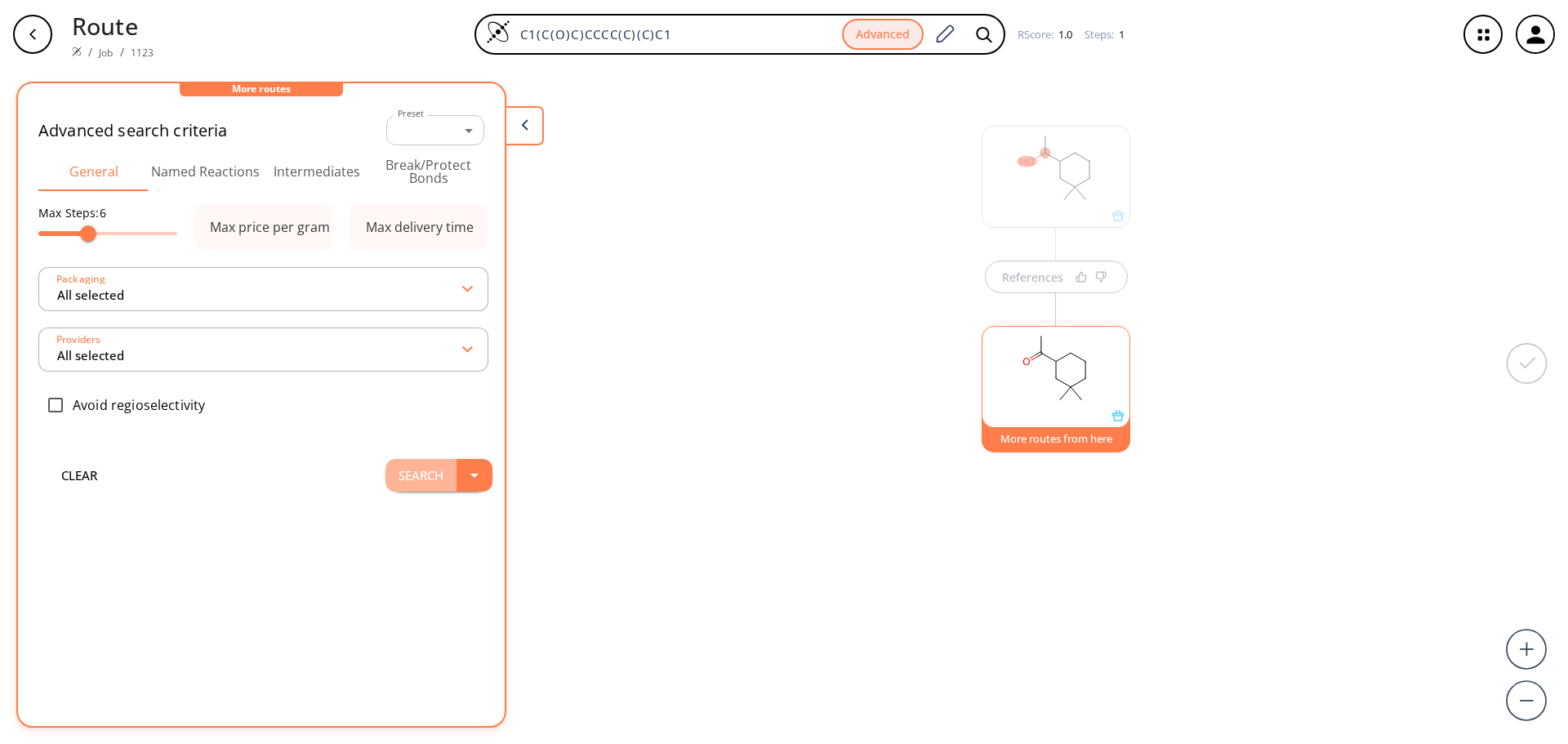
click at [432, 486] on button "Search" at bounding box center [421, 475] width 71 height 32
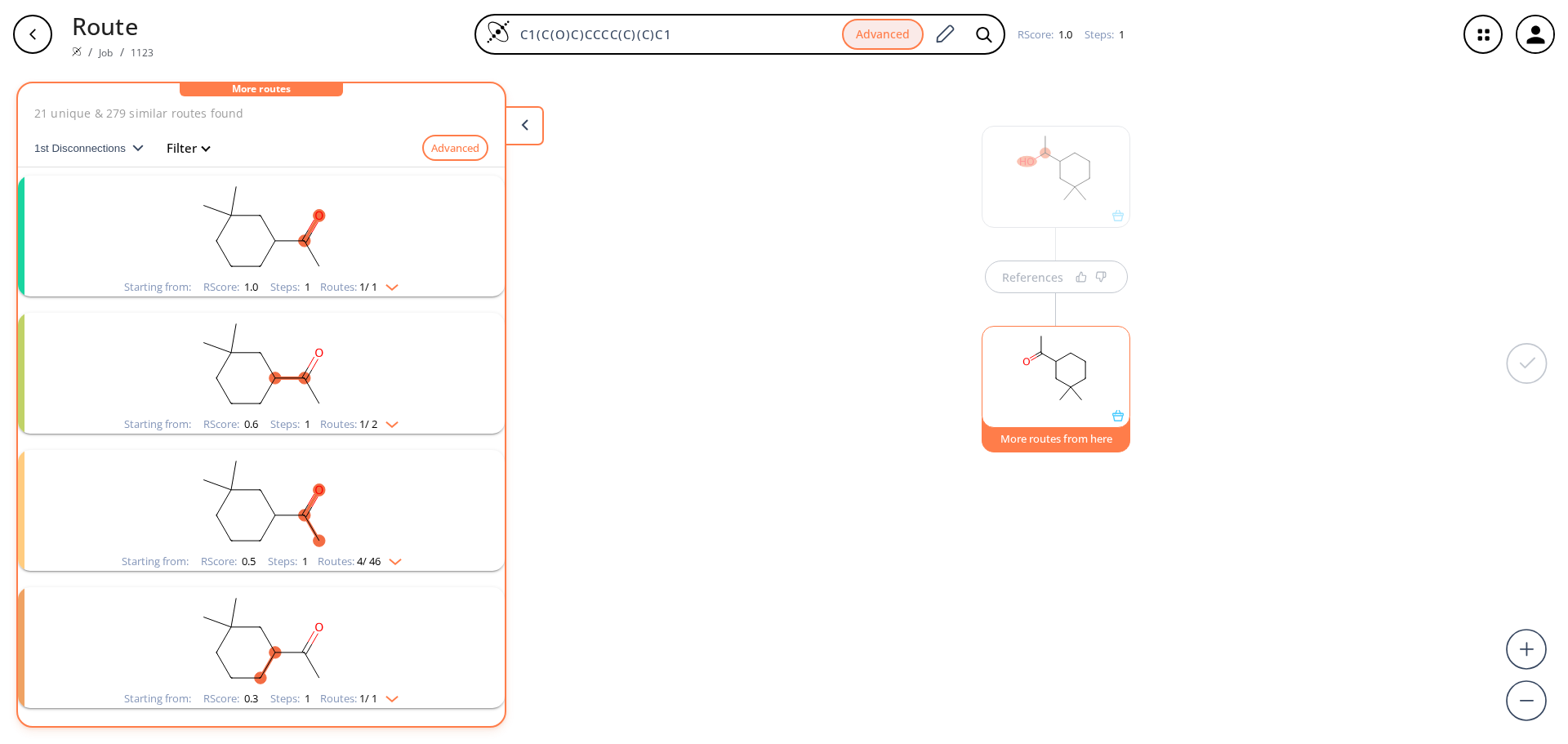
click at [263, 259] on rect "clusters" at bounding box center [261, 226] width 425 height 102
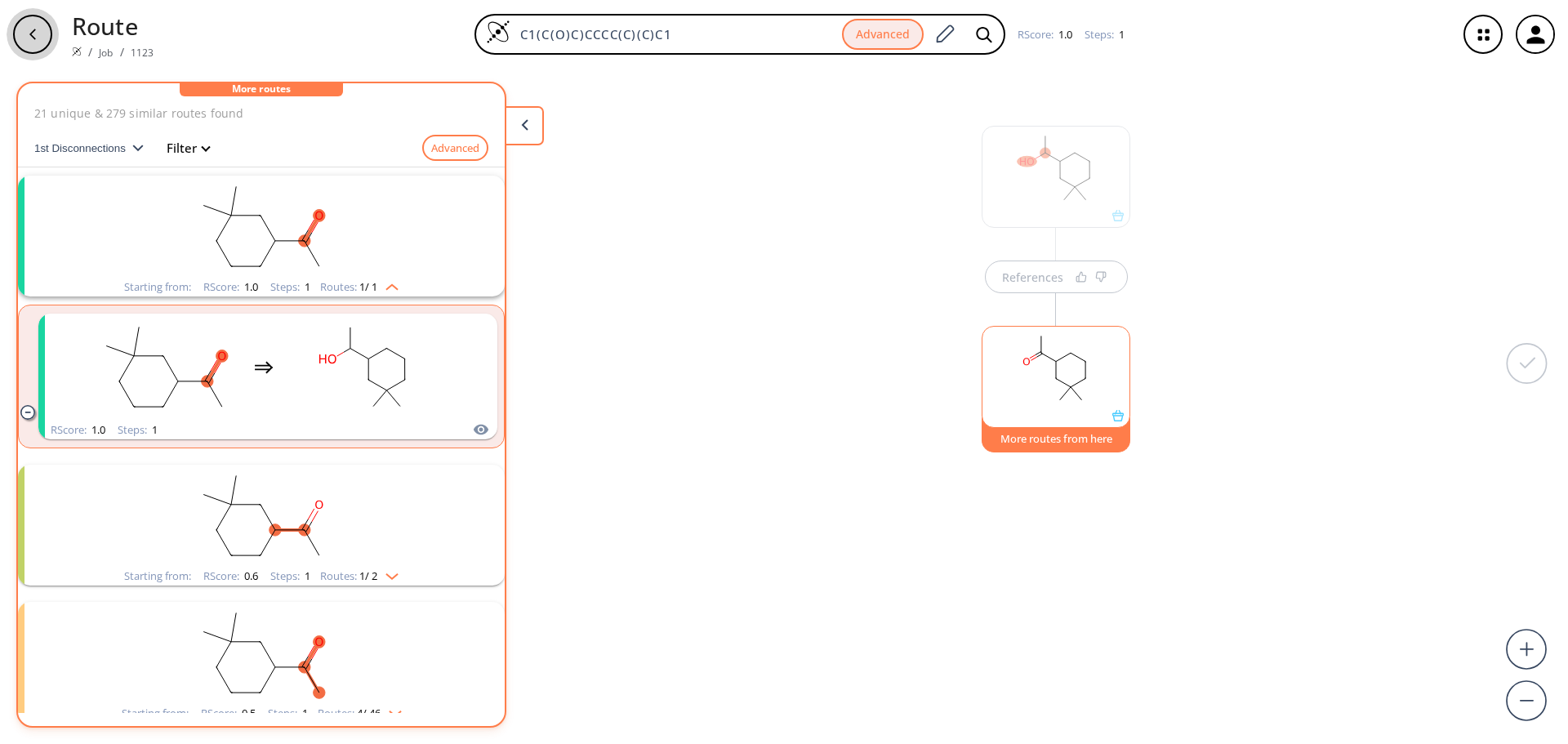
click at [33, 31] on icon "button" at bounding box center [32, 33] width 7 height 11
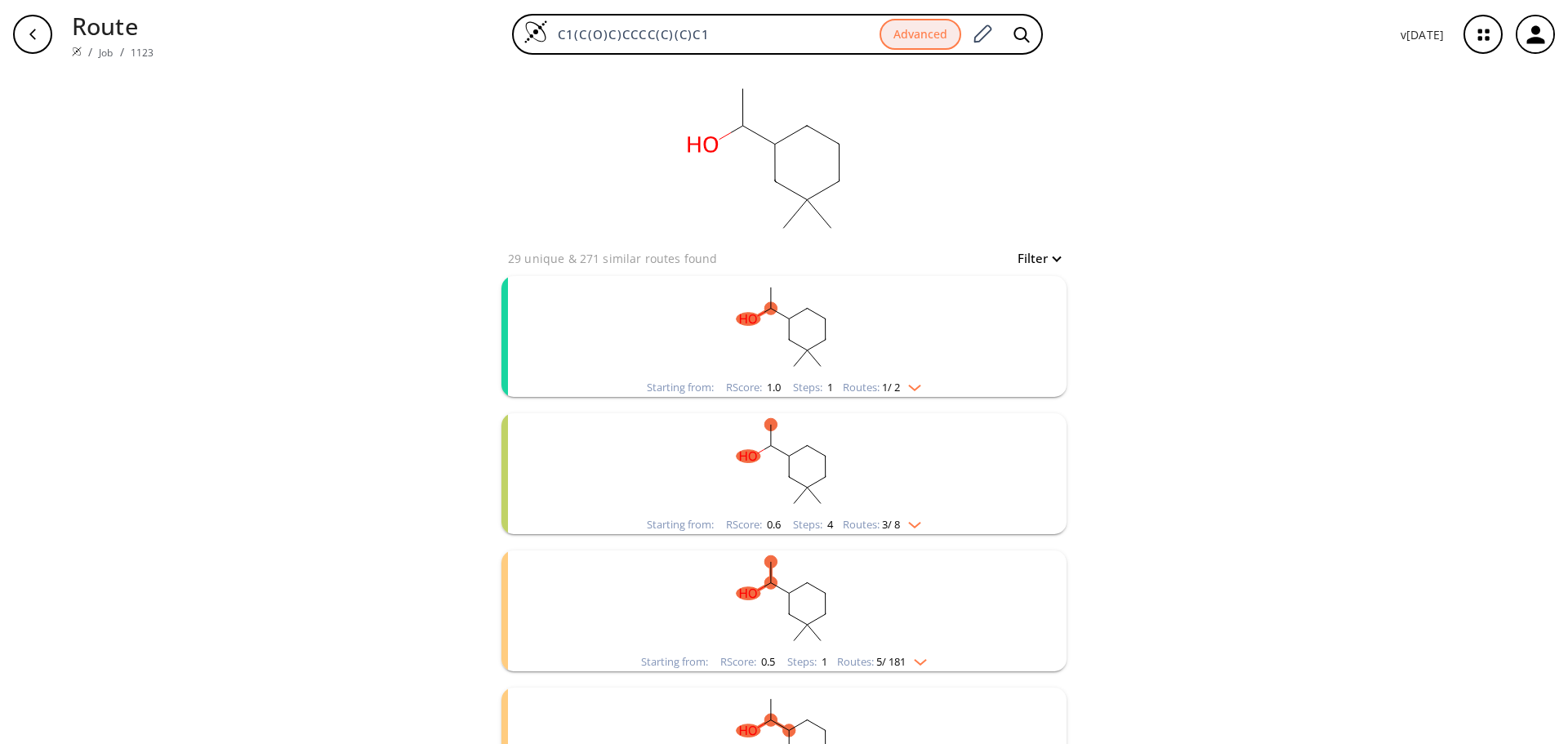
click at [33, 32] on icon "button" at bounding box center [32, 33] width 7 height 11
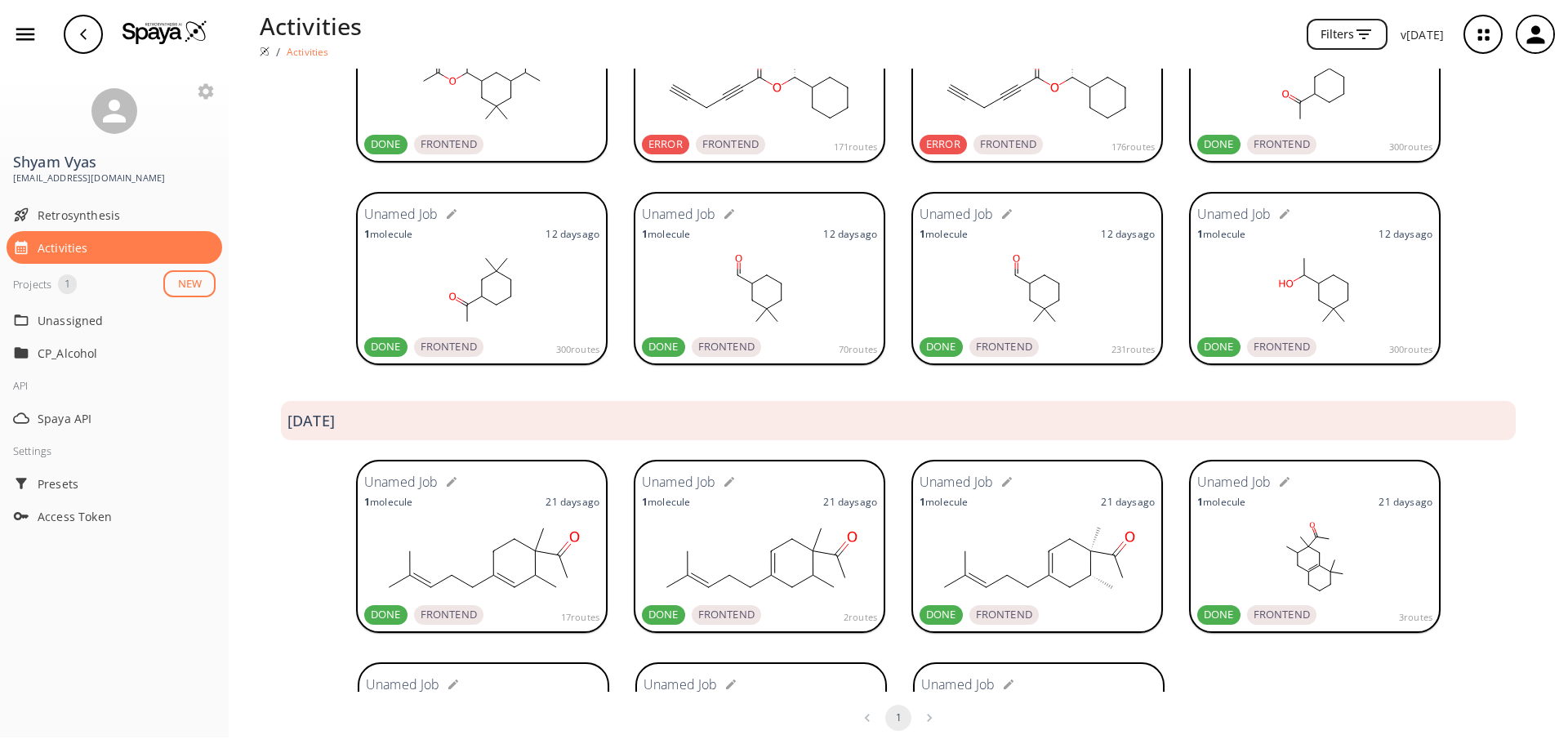
scroll to position [163, 0]
